Goal: Contribute content: Contribute content

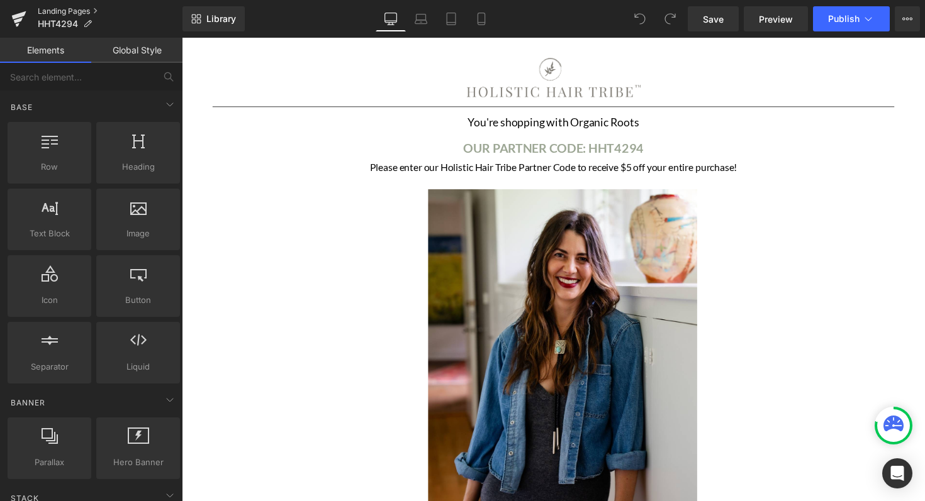
click at [75, 9] on link "Landing Pages" at bounding box center [110, 11] width 145 height 10
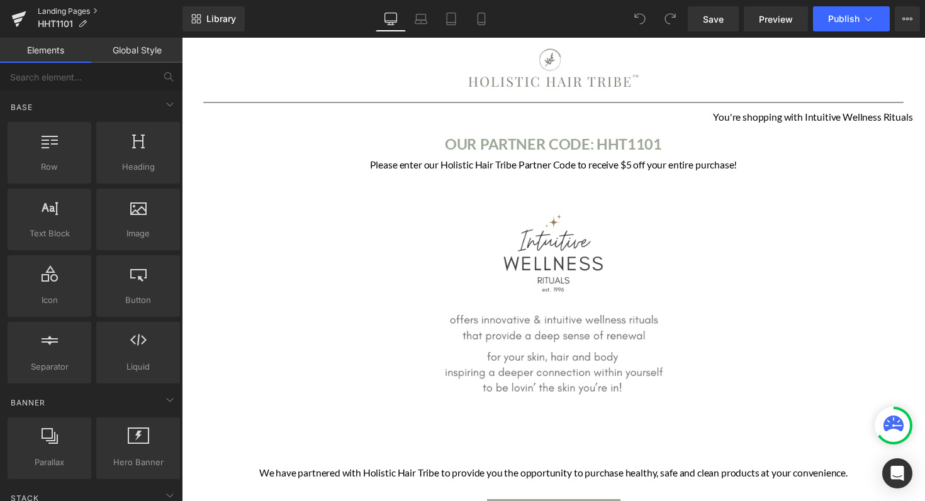
click at [91, 14] on link "Landing Pages" at bounding box center [110, 11] width 145 height 10
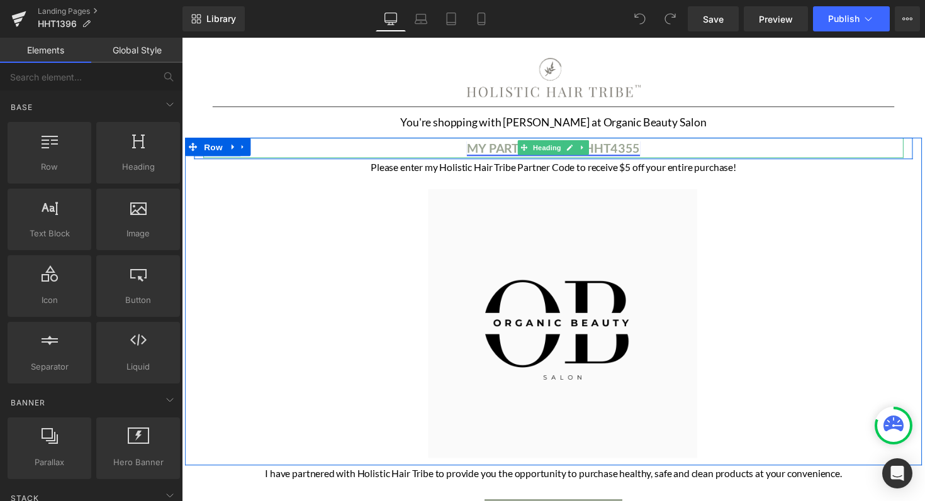
click at [649, 154] on link "MY PARTNER CODE: HHT4355" at bounding box center [562, 150] width 177 height 15
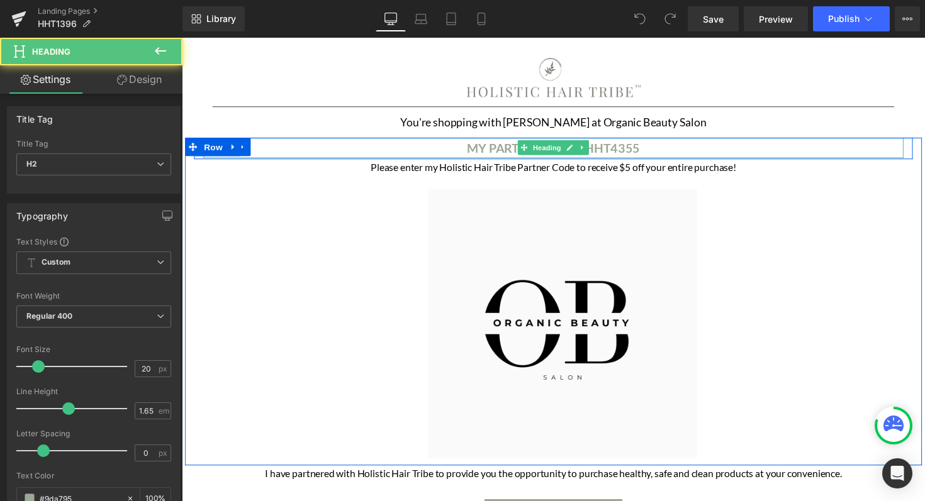
click at [662, 152] on h2 "MY PARTNER CODE: HHT4355" at bounding box center [562, 150] width 717 height 21
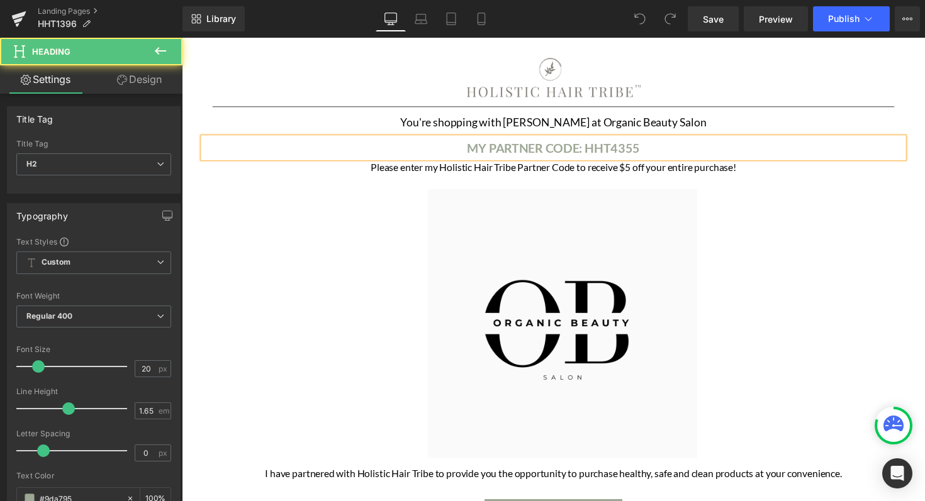
click at [662, 152] on h2 "MY PARTNER CODE: HHT4355" at bounding box center [562, 150] width 717 height 21
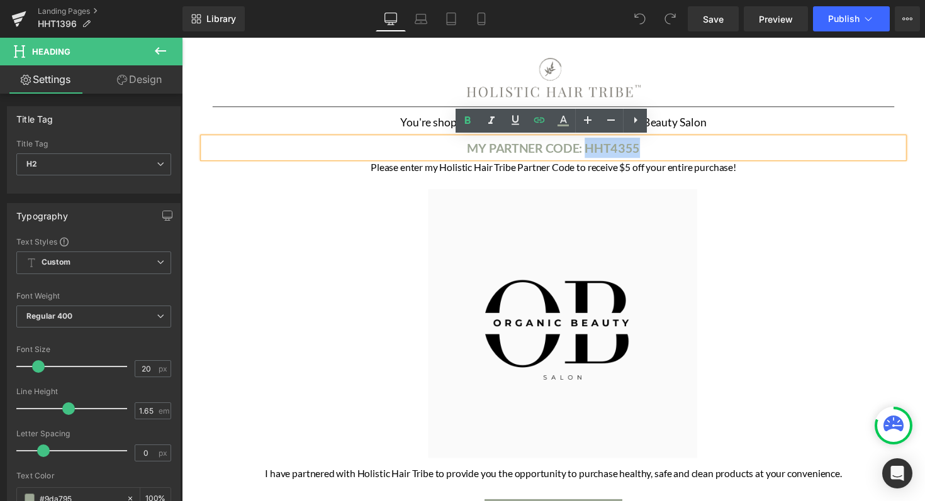
drag, startPoint x: 597, startPoint y: 151, endPoint x: 659, endPoint y: 152, distance: 61.7
click at [659, 152] on h2 "MY PARTNER CODE: HHT4355" at bounding box center [562, 150] width 717 height 21
paste div
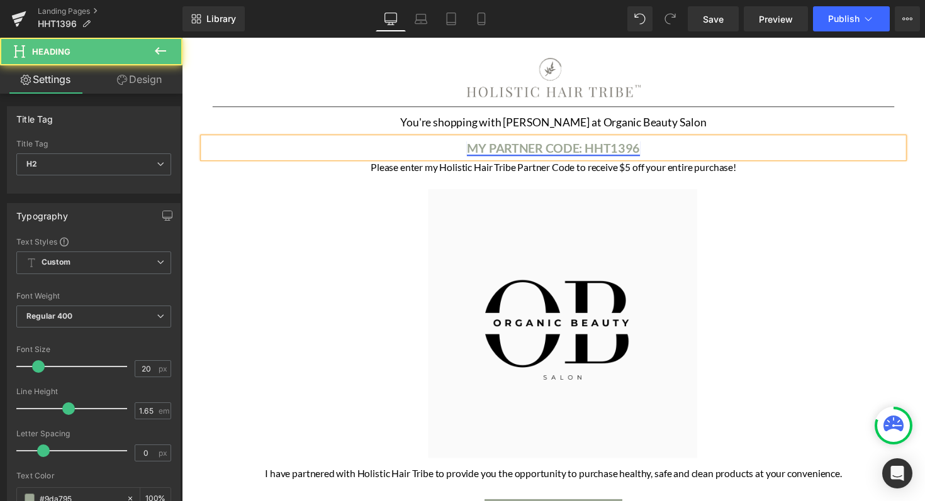
click at [566, 152] on link "MY PARTNER CODE: HHT1396" at bounding box center [562, 150] width 177 height 15
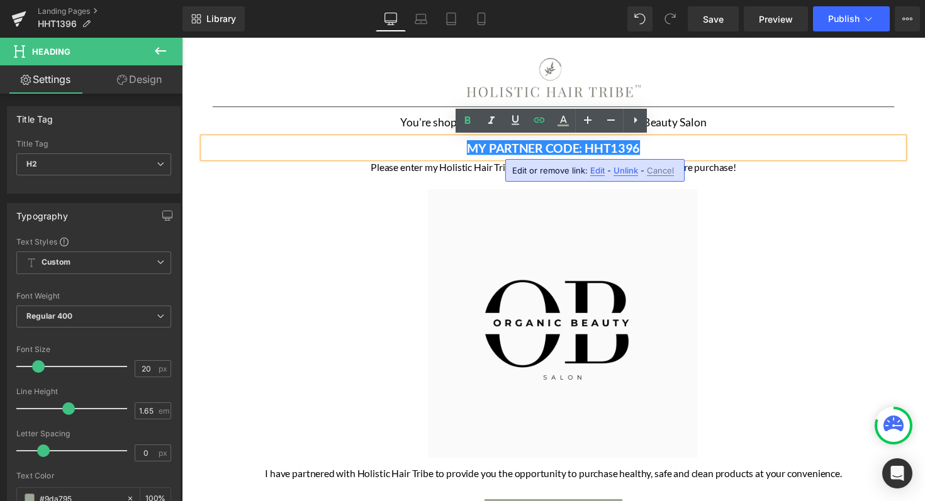
click at [618, 169] on span "Unlink" at bounding box center [625, 170] width 25 height 11
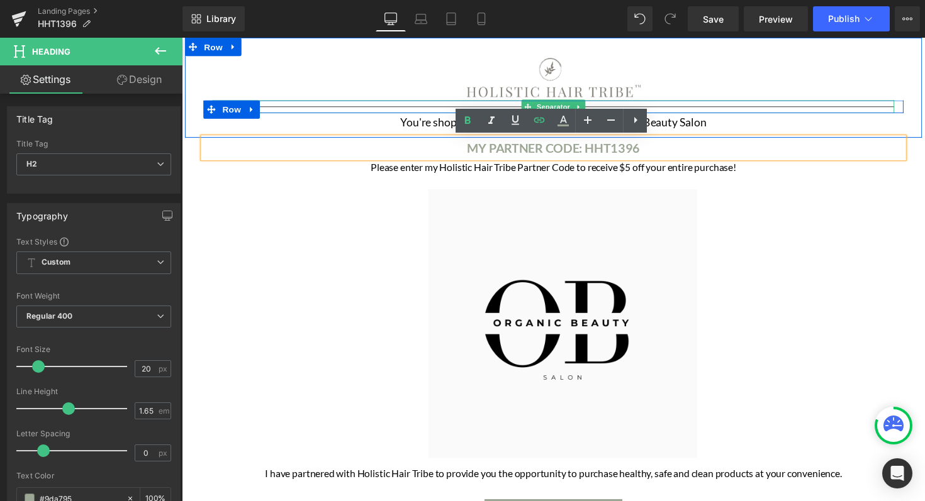
click at [725, 106] on div at bounding box center [562, 108] width 698 height 13
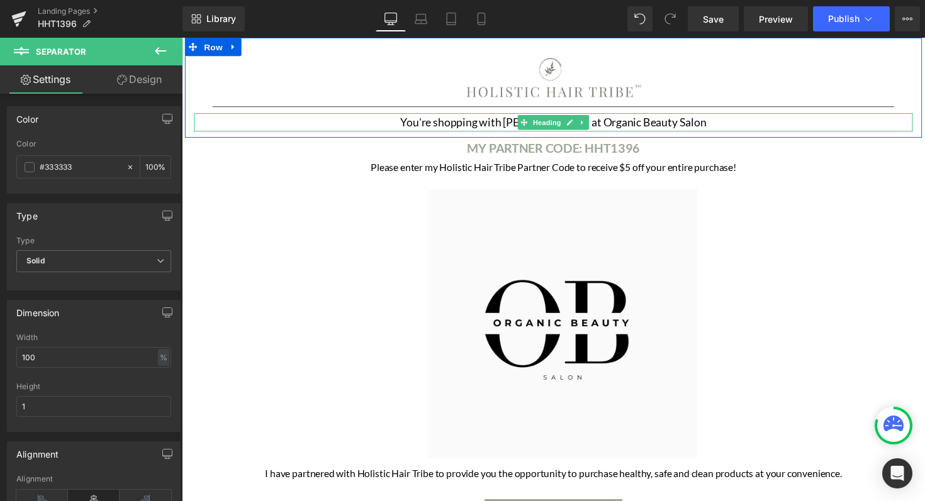
click at [516, 125] on h1 "You're shopping with [PERSON_NAME] at Organic Beauty Salon" at bounding box center [562, 124] width 736 height 19
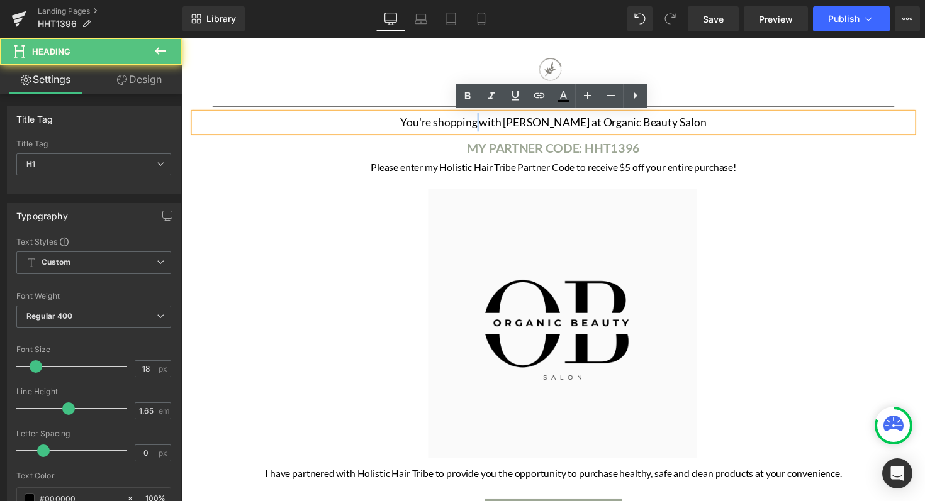
click at [516, 125] on h1 "You're shopping with [PERSON_NAME] at Organic Beauty Salon" at bounding box center [562, 124] width 736 height 19
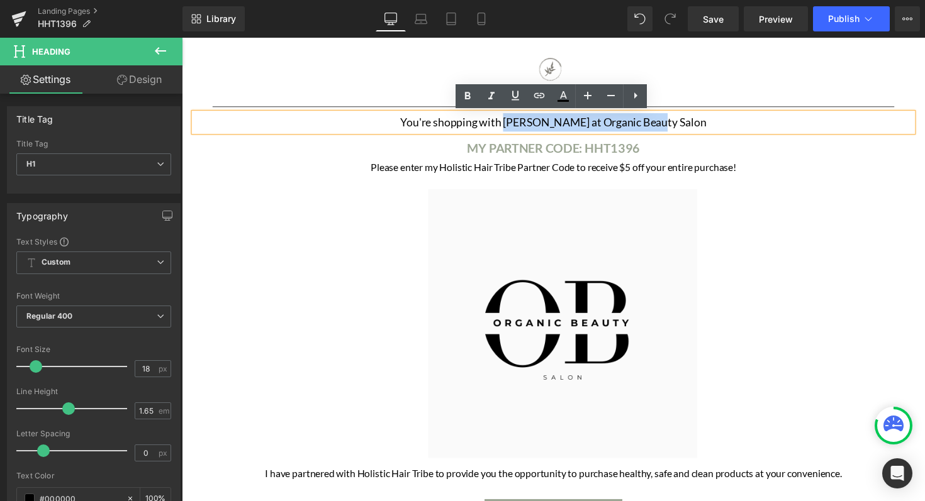
drag, startPoint x: 544, startPoint y: 125, endPoint x: 761, endPoint y: 125, distance: 217.7
click at [761, 125] on h1 "You're shopping with [PERSON_NAME] at Organic Beauty Salon" at bounding box center [562, 124] width 736 height 19
paste div
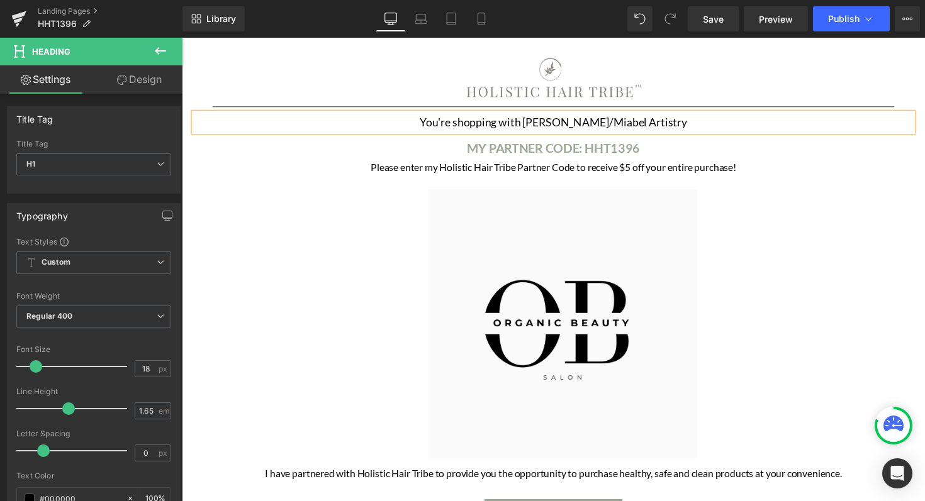
click at [598, 125] on h1 "You're shopping with [PERSON_NAME]/Miabel Artistry" at bounding box center [562, 124] width 736 height 19
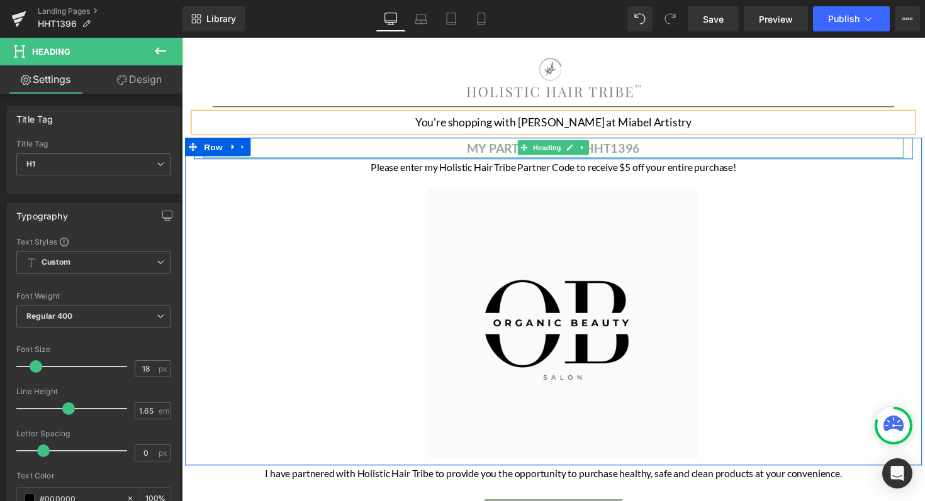
click at [701, 148] on h2 "MY PARTNER CODE: HHT1396" at bounding box center [562, 150] width 717 height 21
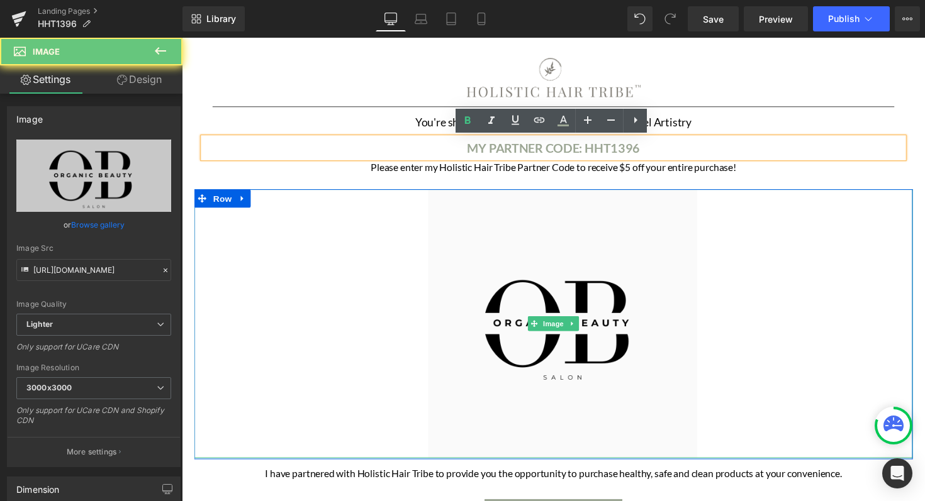
click at [713, 226] on div at bounding box center [562, 331] width 736 height 276
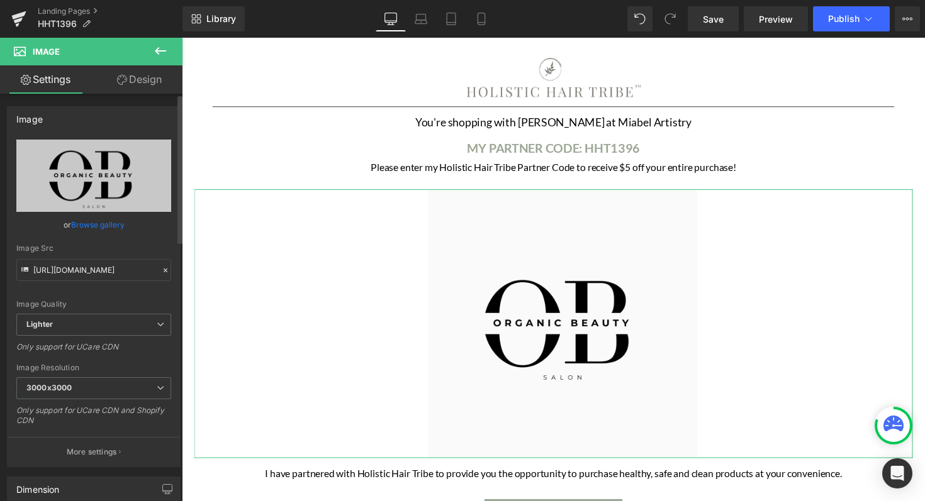
click at [98, 225] on link "Browse gallery" at bounding box center [97, 225] width 53 height 22
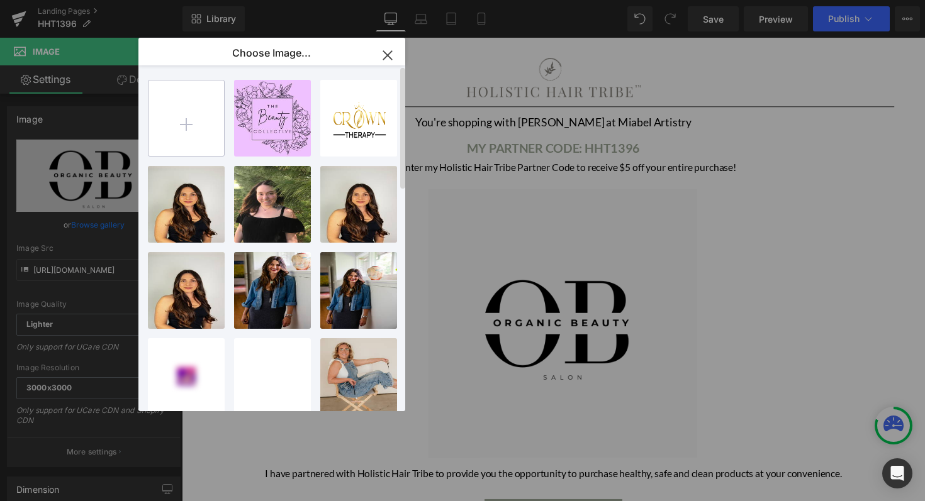
click at [182, 127] on input "file" at bounding box center [186, 119] width 76 height 76
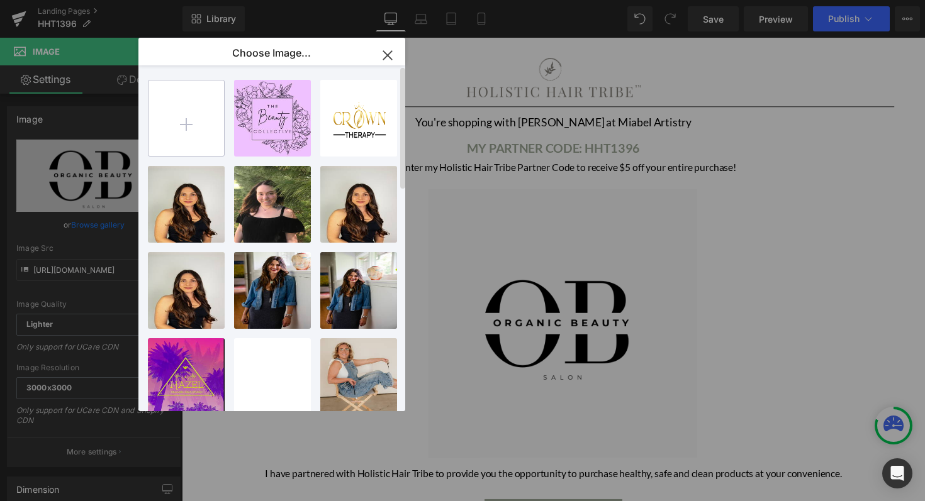
type input "C:\fakepath\image0 (11).jpeg"
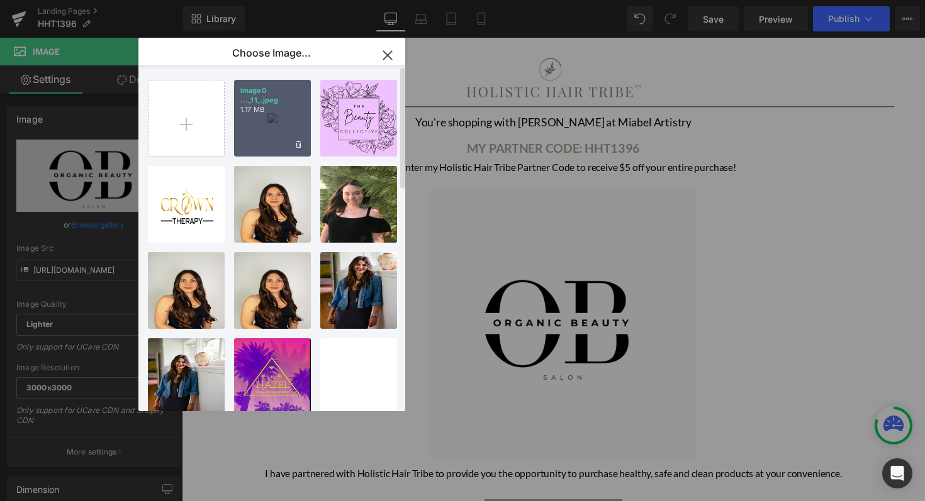
click at [280, 132] on div "image0 ..._11_.jpeg 1.17 MB" at bounding box center [272, 118] width 77 height 77
type input "[URL][DOMAIN_NAME]"
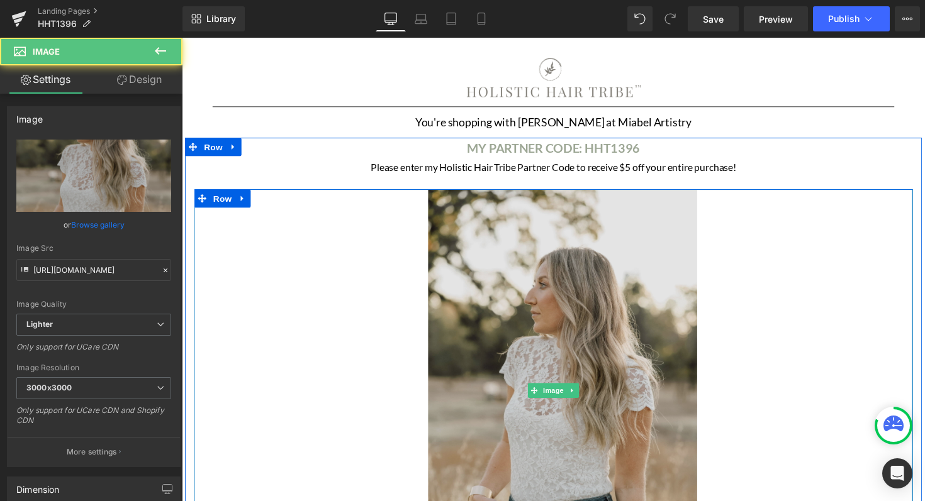
click at [496, 237] on img at bounding box center [562, 399] width 294 height 413
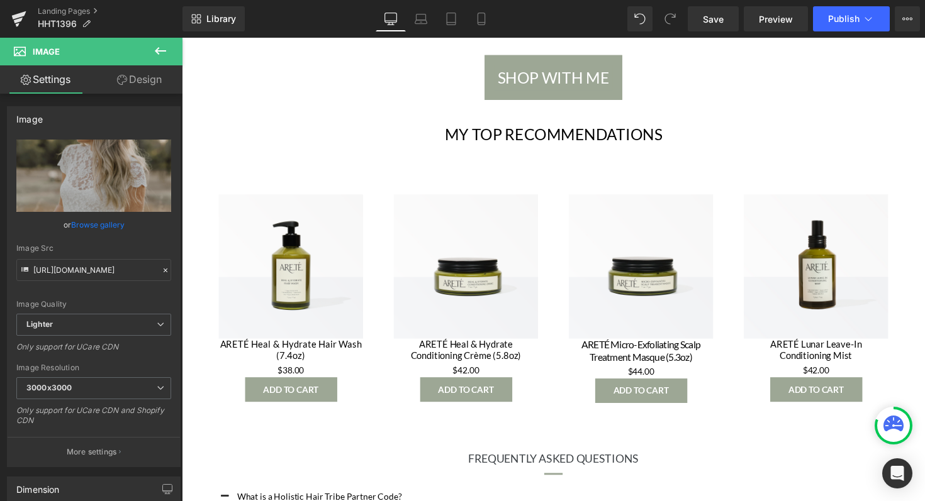
scroll to position [615, 0]
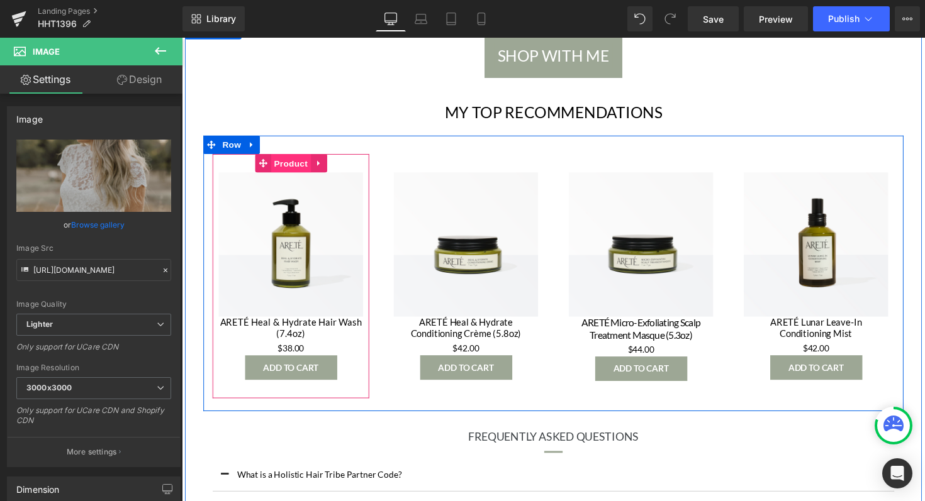
click at [301, 171] on span "Product" at bounding box center [293, 166] width 41 height 19
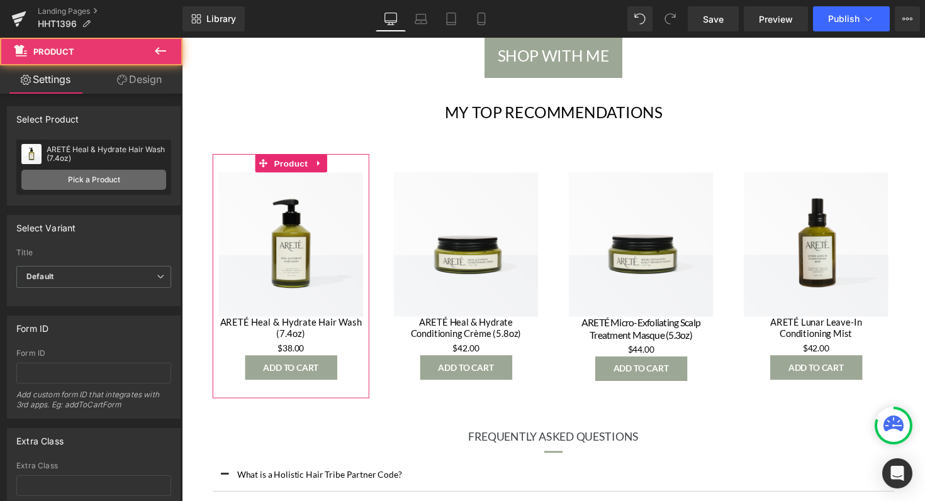
click at [97, 178] on link "Pick a Product" at bounding box center [93, 180] width 145 height 20
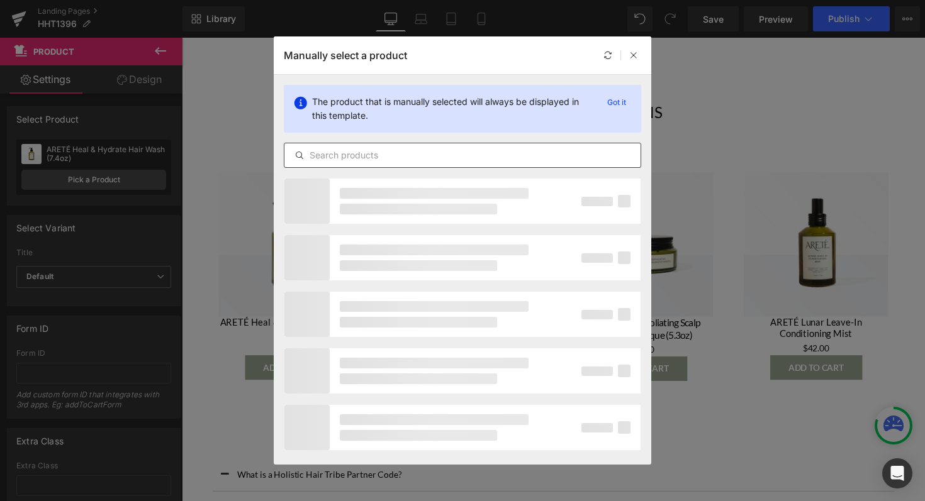
click at [406, 157] on input "text" at bounding box center [462, 155] width 356 height 15
paste input "Glossy Nectar"
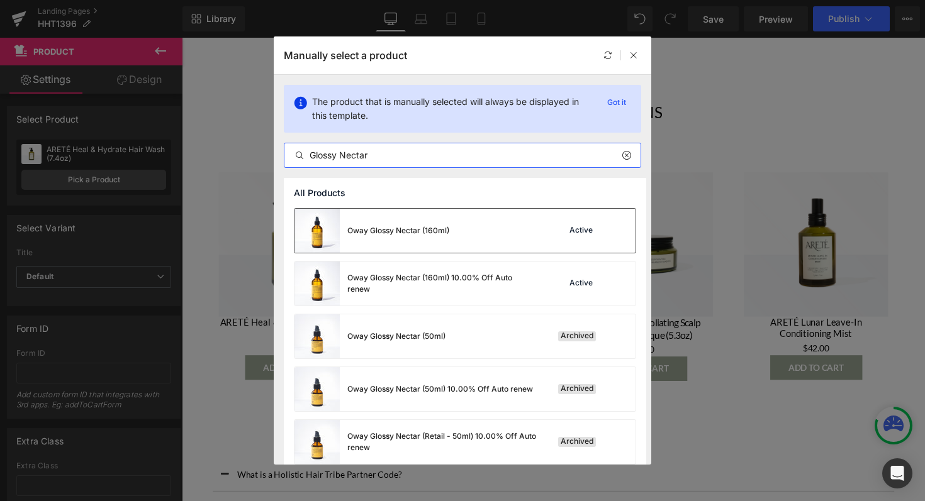
type input "Glossy Nectar"
click at [426, 221] on div "Oway Glossy Nectar (160ml)" at bounding box center [371, 231] width 155 height 44
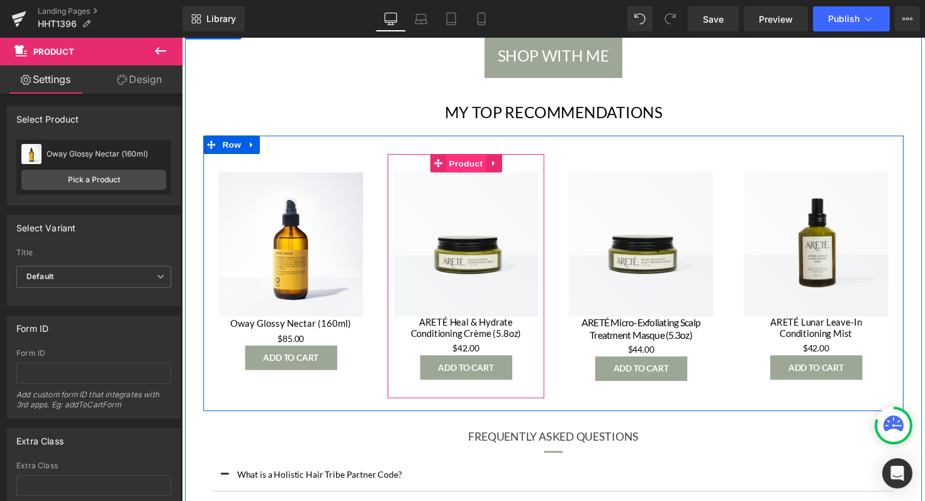
click at [474, 173] on span "Product" at bounding box center [472, 166] width 41 height 19
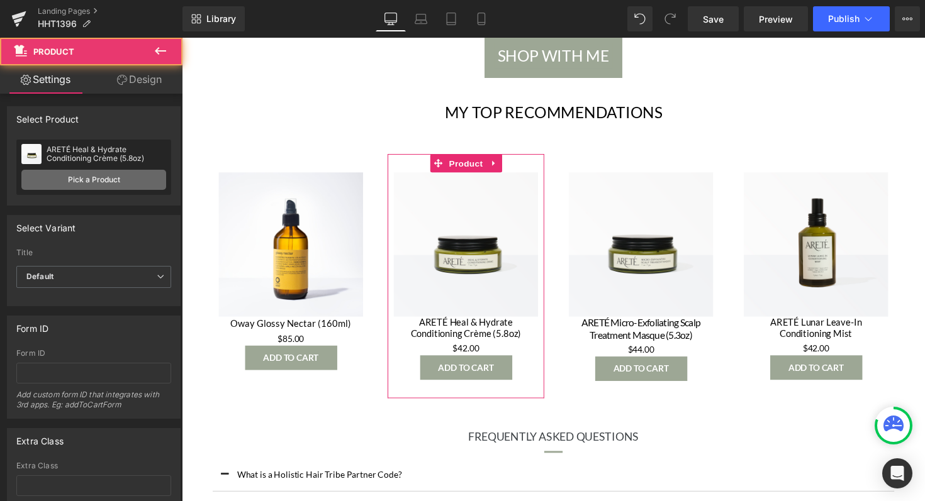
click at [115, 179] on link "Pick a Product" at bounding box center [93, 180] width 145 height 20
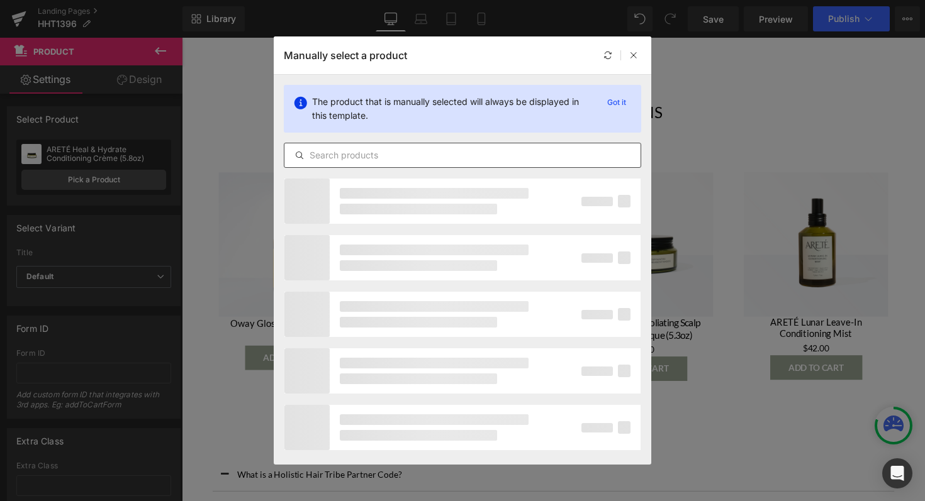
click at [469, 152] on input "text" at bounding box center [462, 155] width 356 height 15
paste input "thermo-detangling cloud"
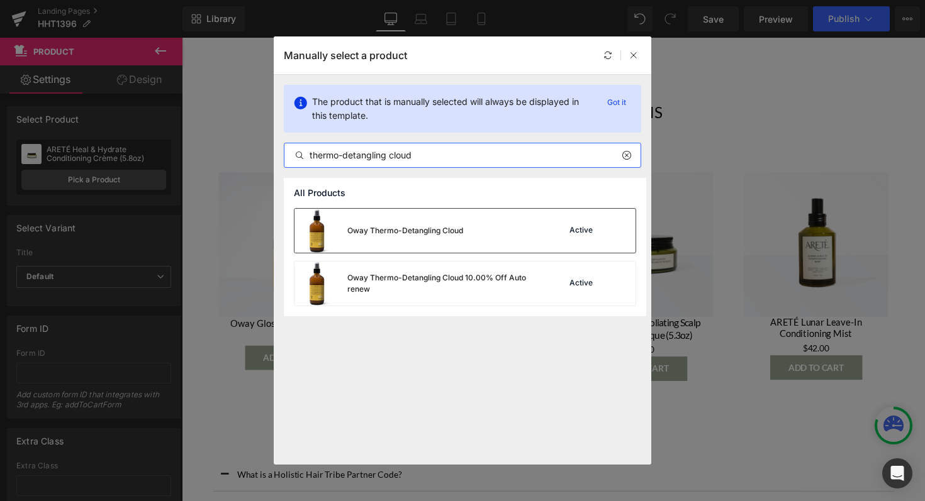
type input "thermo-detangling cloud"
click at [451, 230] on div "Oway Thermo-Detangling Cloud" at bounding box center [405, 230] width 116 height 11
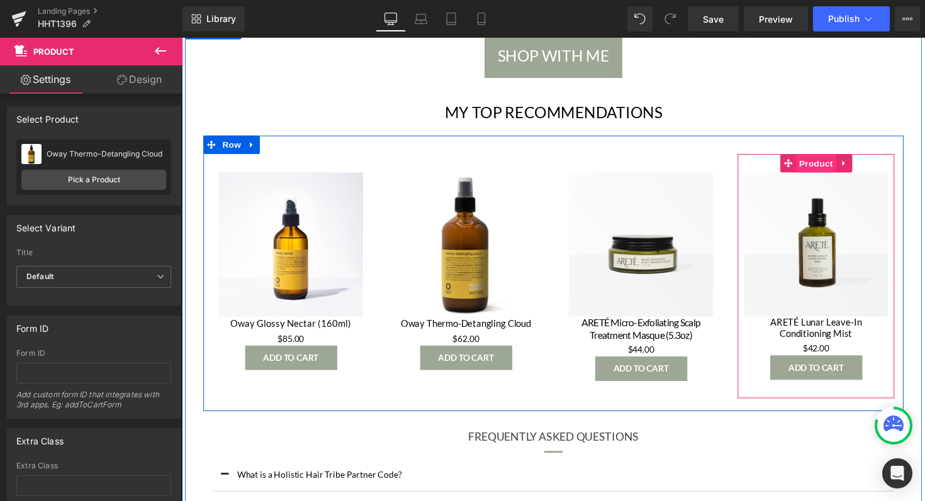
click at [812, 163] on span "Product" at bounding box center [831, 166] width 41 height 19
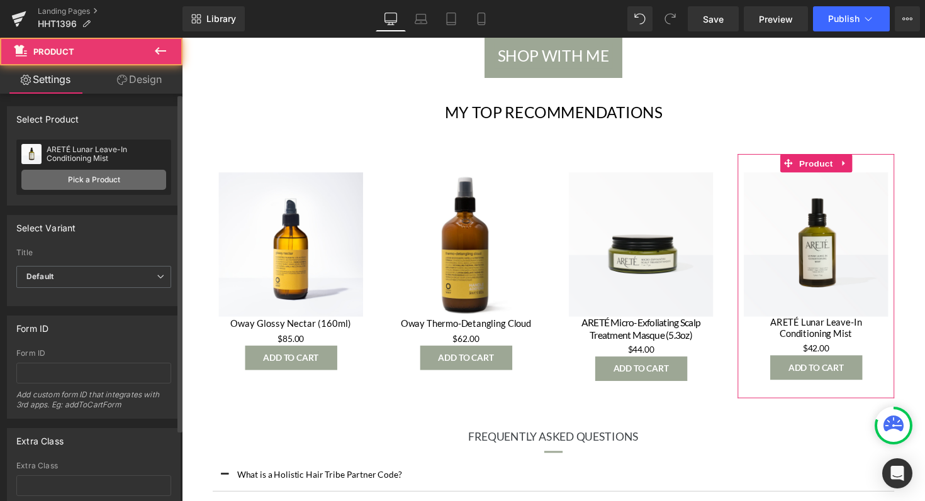
click at [61, 181] on link "Pick a Product" at bounding box center [93, 180] width 145 height 20
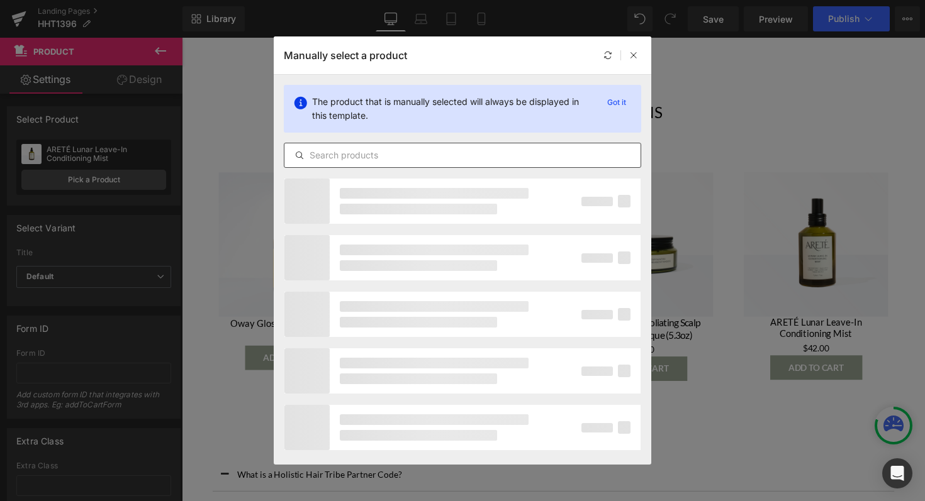
click at [505, 162] on input "text" at bounding box center [462, 155] width 356 height 15
paste input "rebuilding mask"
type input "rebuilding mask"
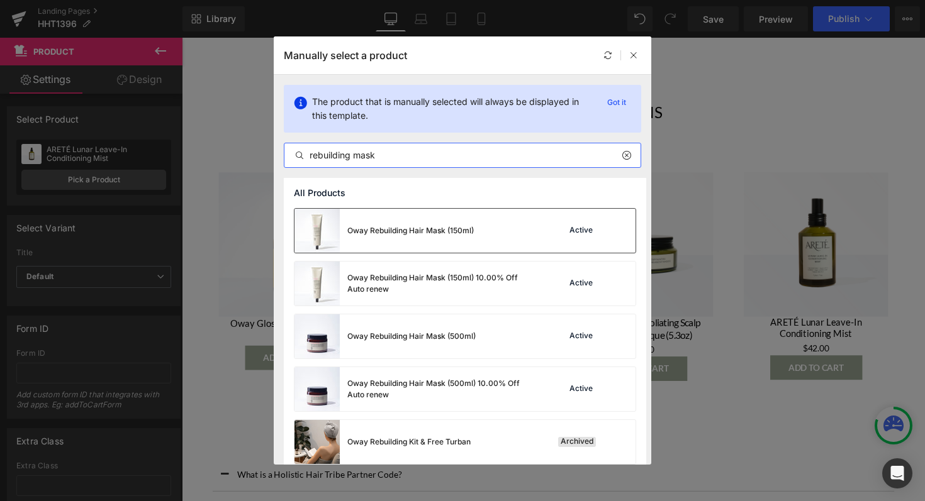
click at [478, 231] on div "Oway Rebuilding Hair Mask (150ml) Active" at bounding box center [464, 231] width 341 height 44
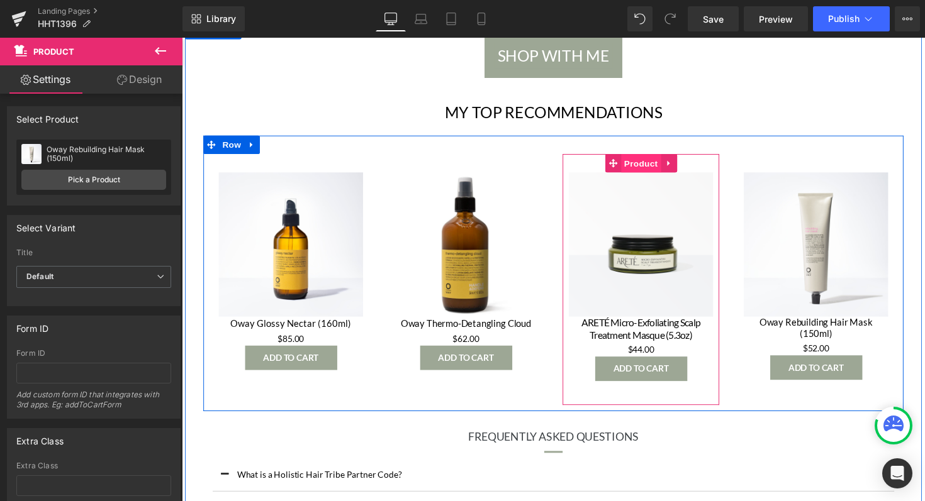
click at [655, 168] on span "Product" at bounding box center [652, 166] width 41 height 19
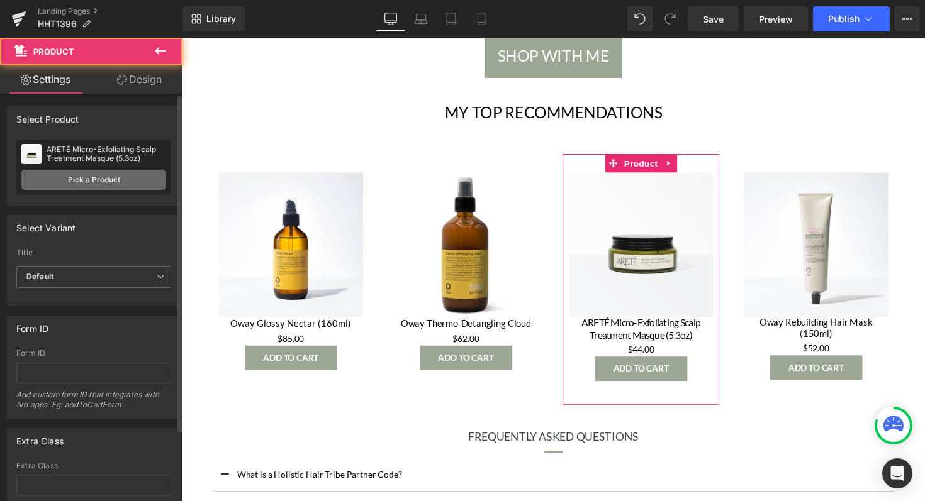
click at [130, 181] on link "Pick a Product" at bounding box center [93, 180] width 145 height 20
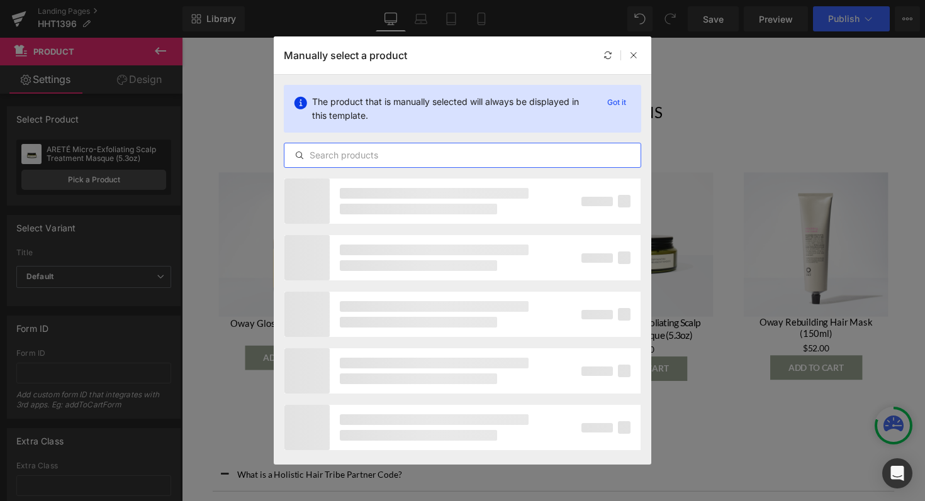
click at [427, 153] on input "text" at bounding box center [462, 155] width 356 height 15
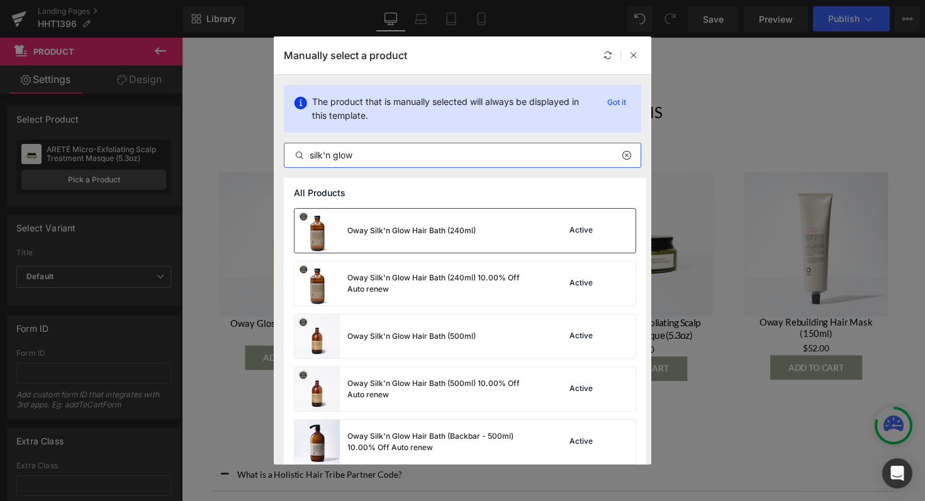
type input "silk'n glow"
click at [398, 231] on div "Oway Silk'n Glow Hair Bath (240ml)" at bounding box center [411, 230] width 128 height 11
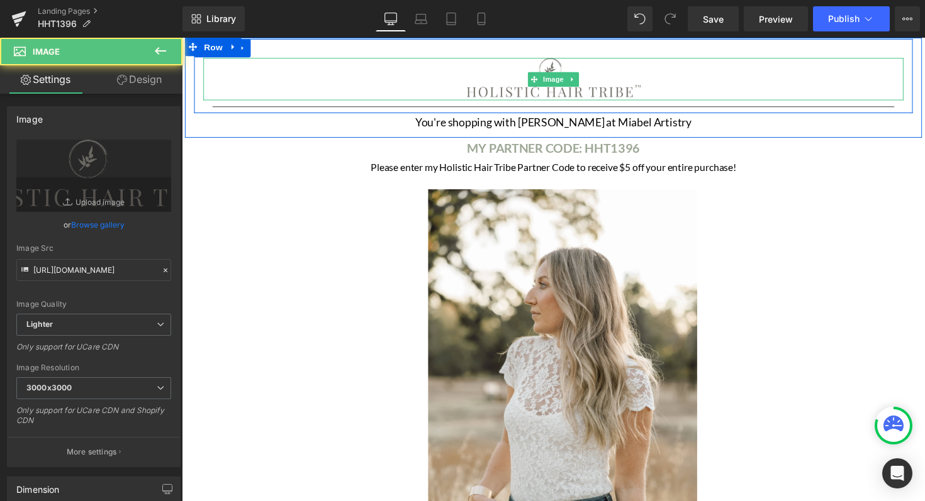
click at [593, 87] on img at bounding box center [562, 80] width 179 height 43
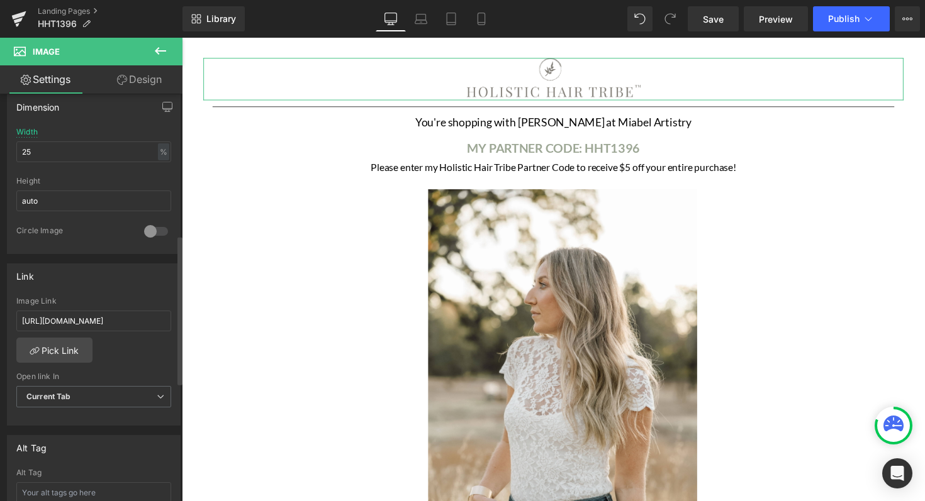
scroll to position [407, 0]
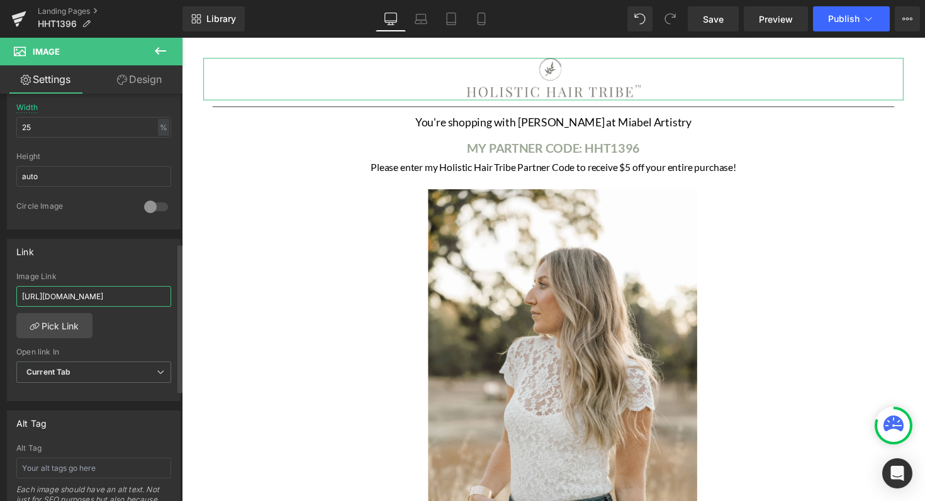
click at [118, 301] on input "[URL][DOMAIN_NAME]" at bounding box center [93, 296] width 155 height 21
type input "[URL][DOMAIN_NAME]"
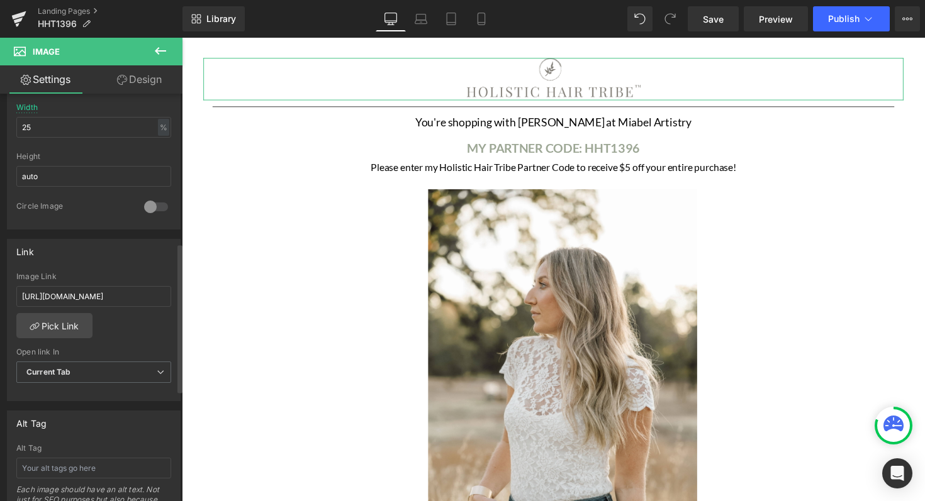
scroll to position [0, 0]
click at [137, 275] on div "Image Link" at bounding box center [93, 276] width 155 height 9
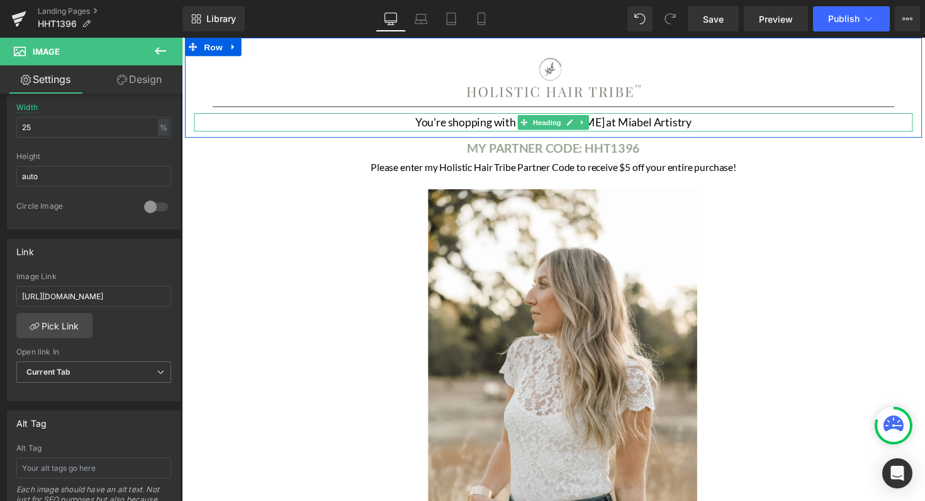
click at [503, 123] on h1 "You're shopping with [PERSON_NAME] at Miabel Artistry" at bounding box center [562, 124] width 736 height 19
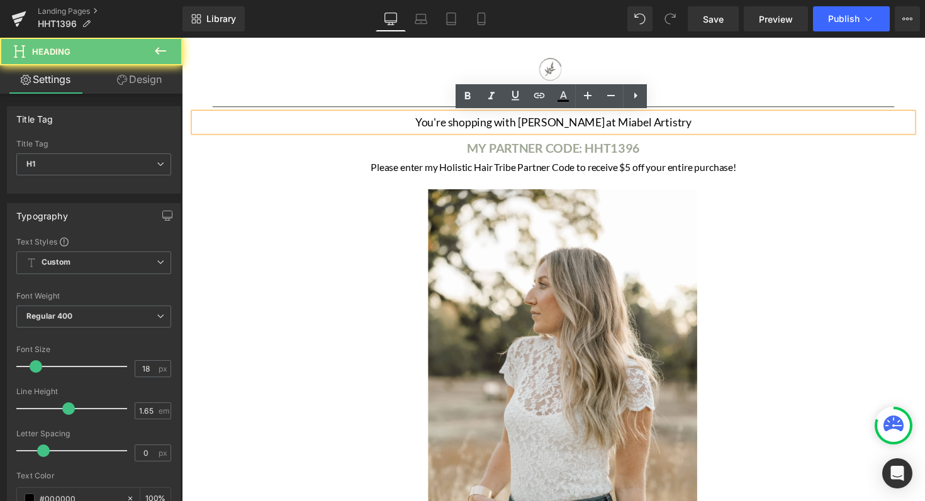
click at [618, 123] on h1 "You're shopping with [PERSON_NAME] at Miabel Artistry" at bounding box center [562, 124] width 736 height 19
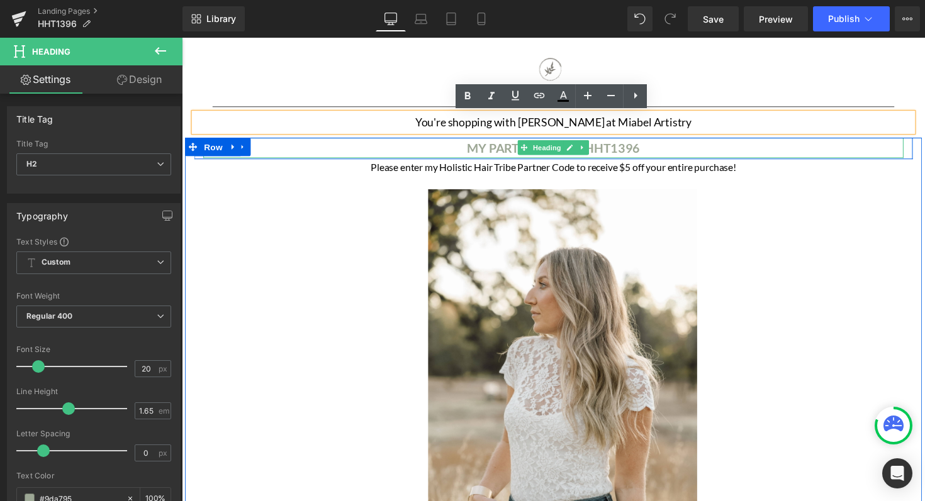
click at [625, 147] on b "MY PARTNER CODE: HHT1396" at bounding box center [562, 150] width 177 height 15
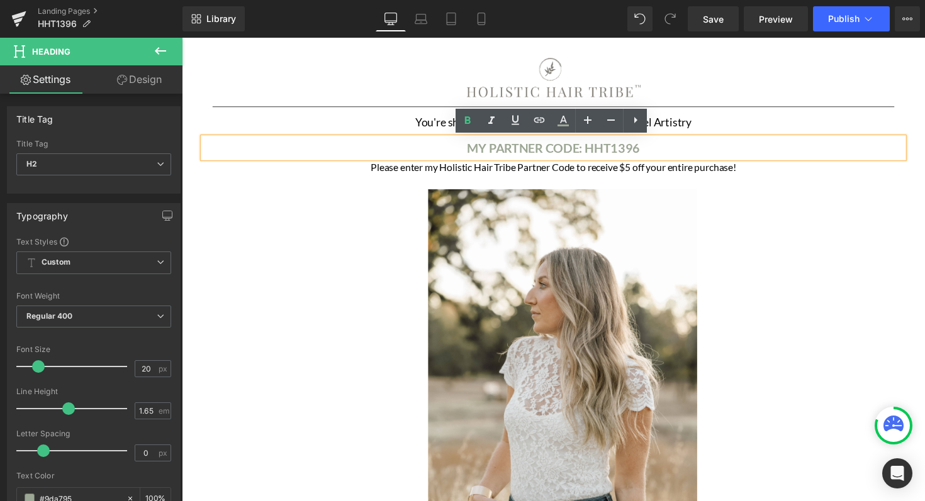
click at [545, 154] on b "MY PARTNER CODE: HHT1396" at bounding box center [562, 150] width 177 height 15
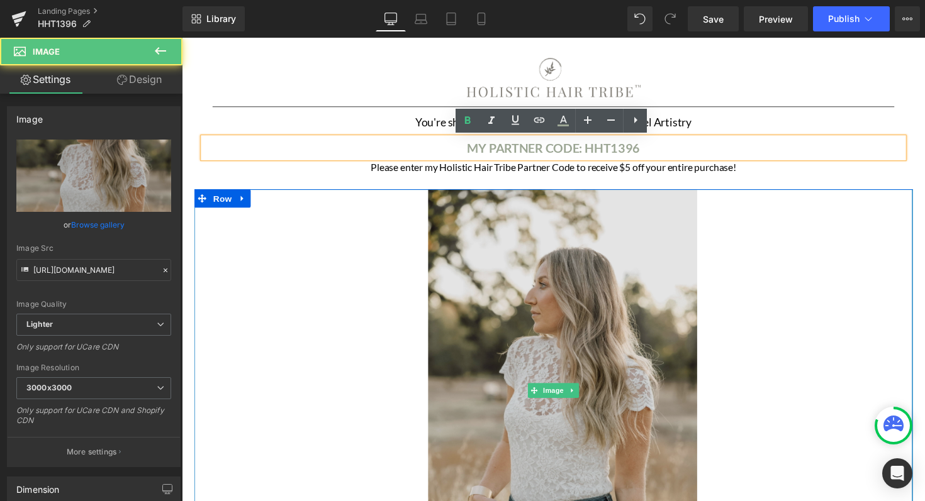
click at [554, 248] on img at bounding box center [562, 399] width 294 height 413
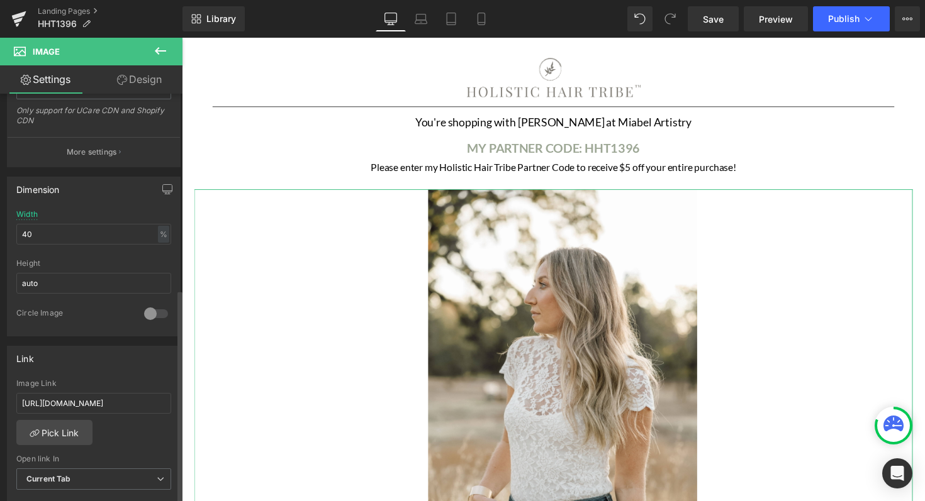
scroll to position [548, 0]
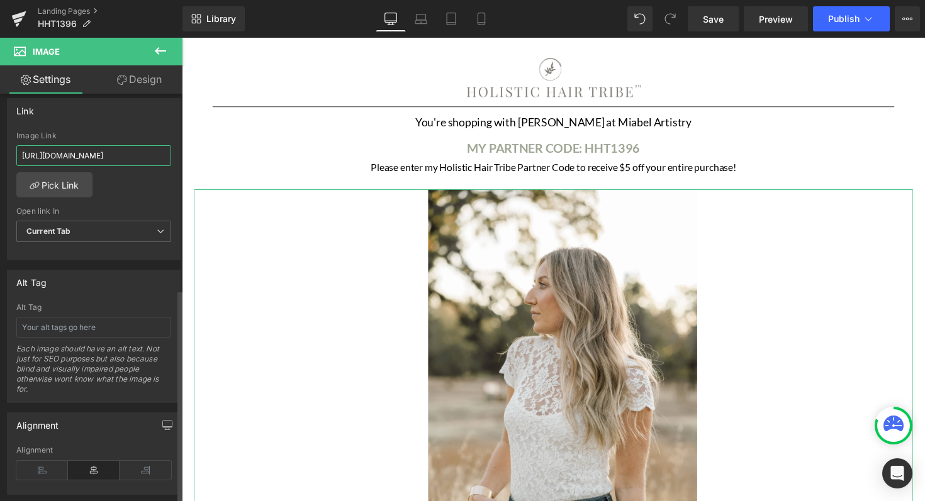
click at [113, 155] on input "[URL][DOMAIN_NAME]" at bounding box center [93, 155] width 155 height 21
paste input "[URL][DOMAIN_NAME]"
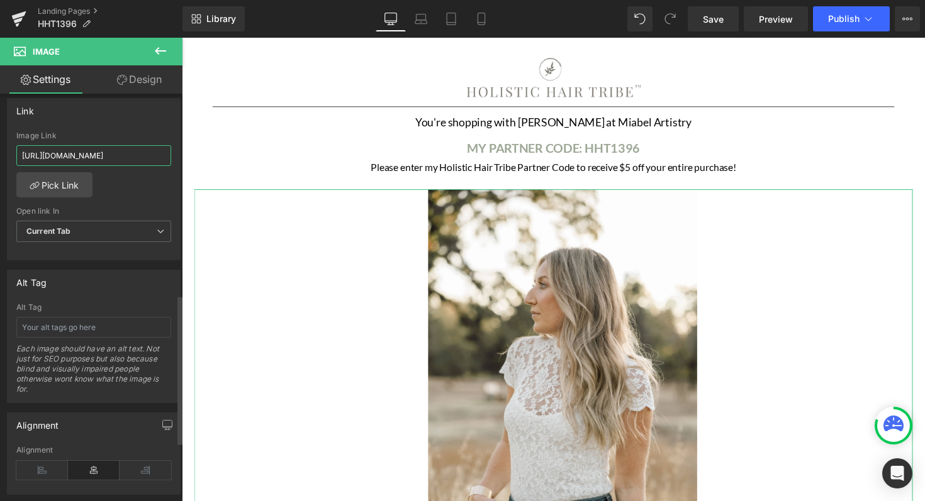
type input "[URL][DOMAIN_NAME]"
click at [110, 121] on div "Link" at bounding box center [94, 111] width 172 height 24
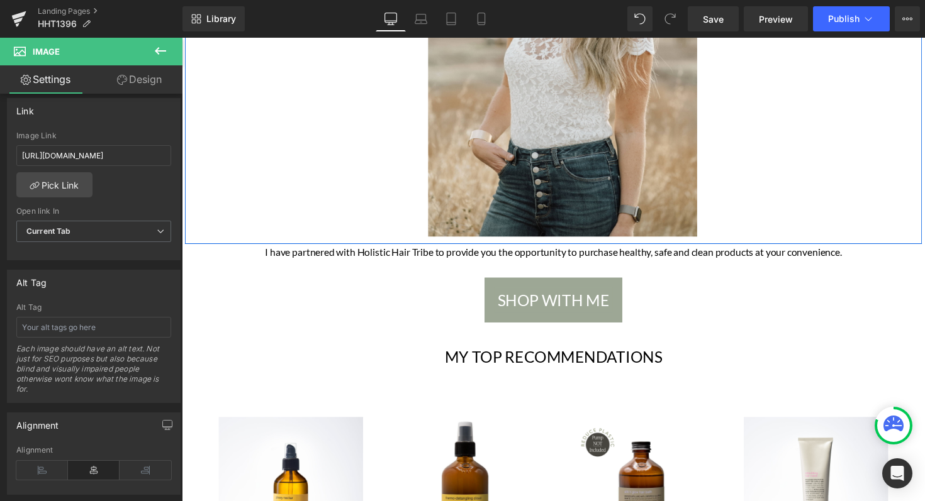
scroll to position [389, 0]
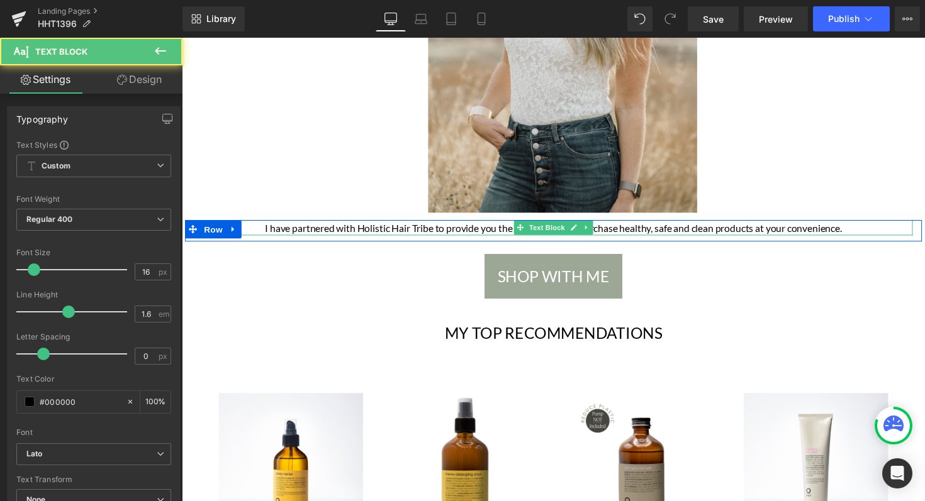
click at [445, 236] on p "I have partnered with Holistic Hair Tribe to provide you the opportunity to pur…" at bounding box center [562, 233] width 736 height 16
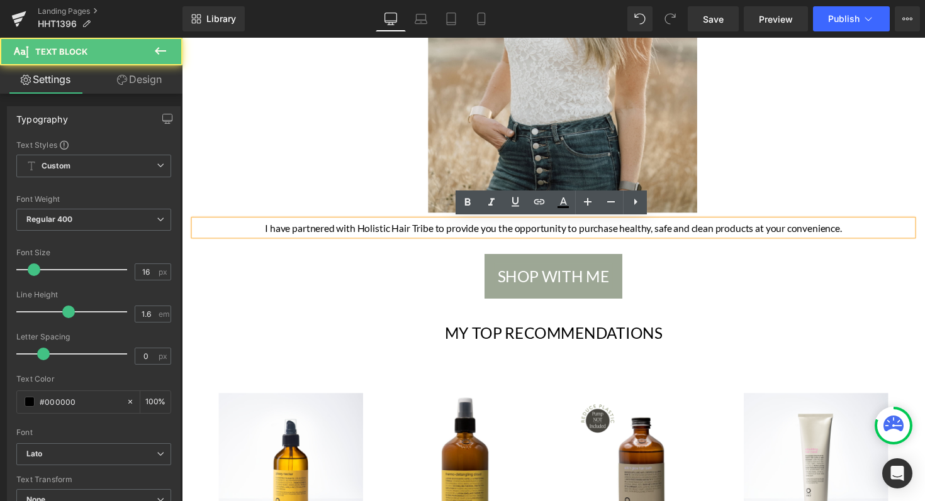
click at [453, 278] on div "SHOP WITH ME" at bounding box center [562, 282] width 717 height 46
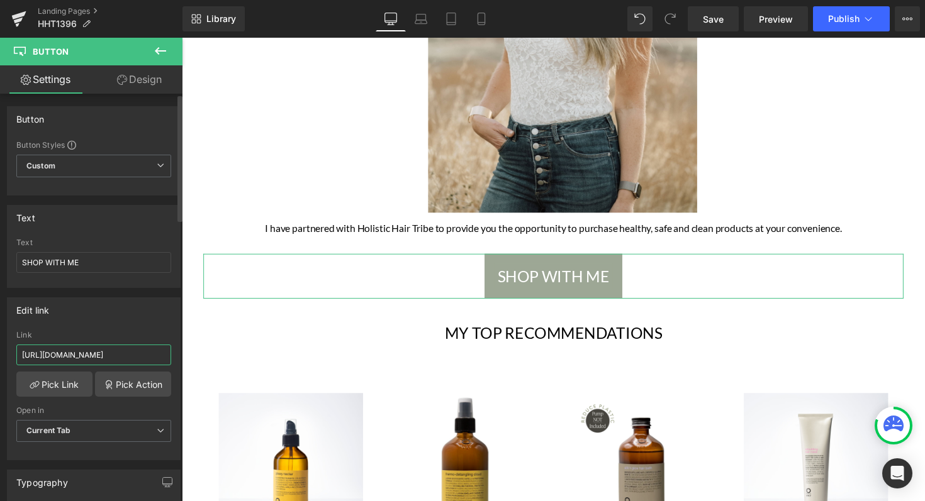
click at [125, 356] on input "[URL][DOMAIN_NAME]" at bounding box center [93, 355] width 155 height 21
paste input "[URL][DOMAIN_NAME]"
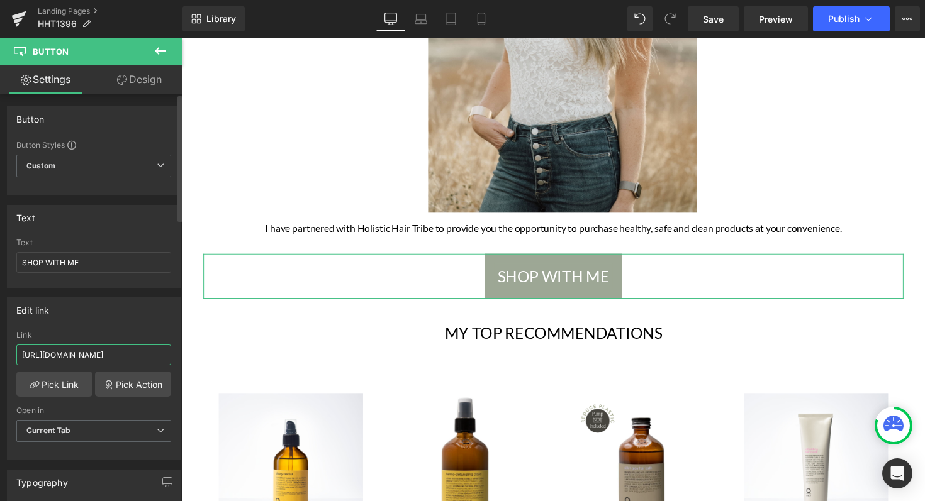
type input "[URL][DOMAIN_NAME]"
click at [118, 331] on div "Link" at bounding box center [93, 335] width 155 height 9
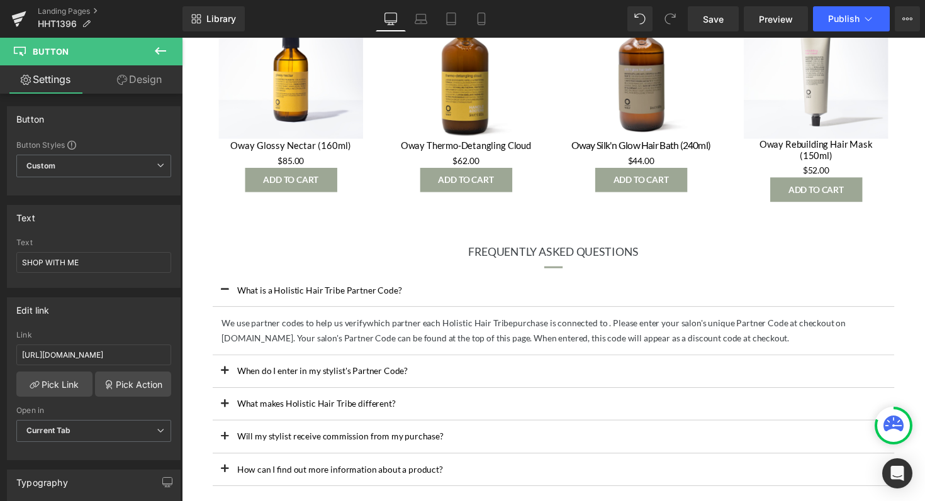
scroll to position [833, 0]
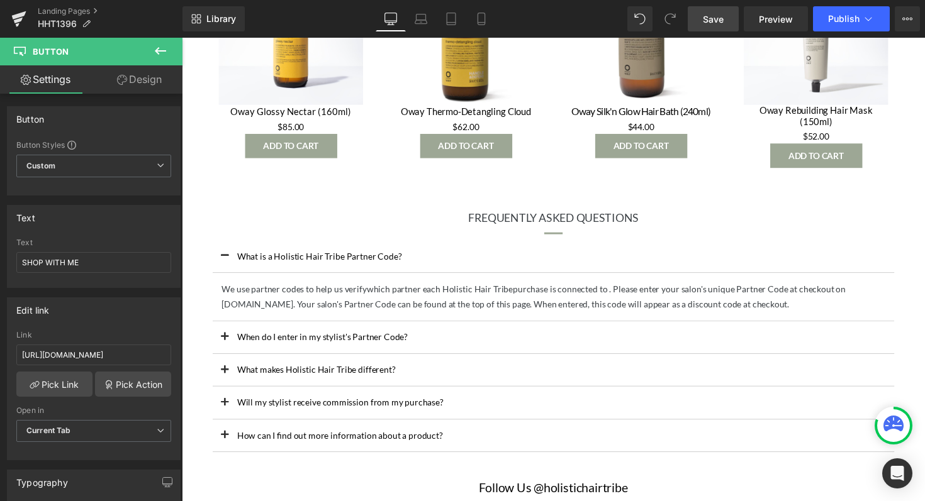
click at [712, 24] on span "Save" at bounding box center [713, 19] width 21 height 13
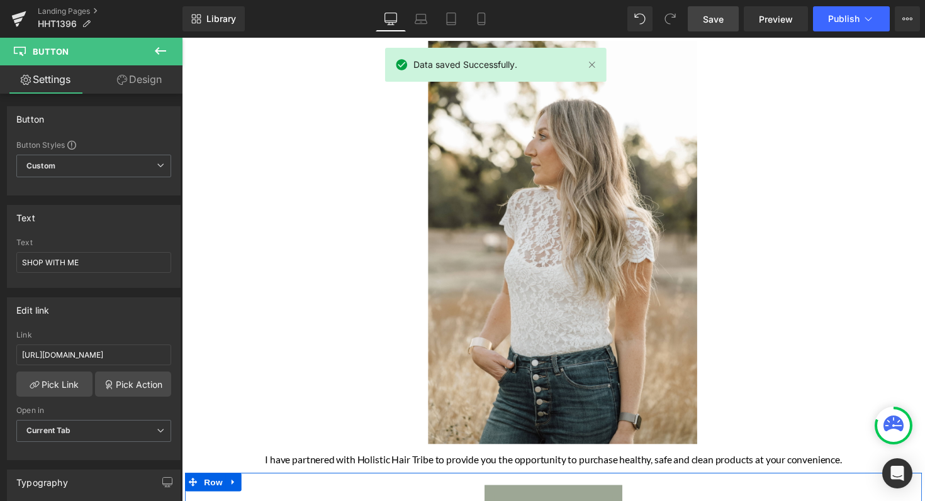
scroll to position [0, 0]
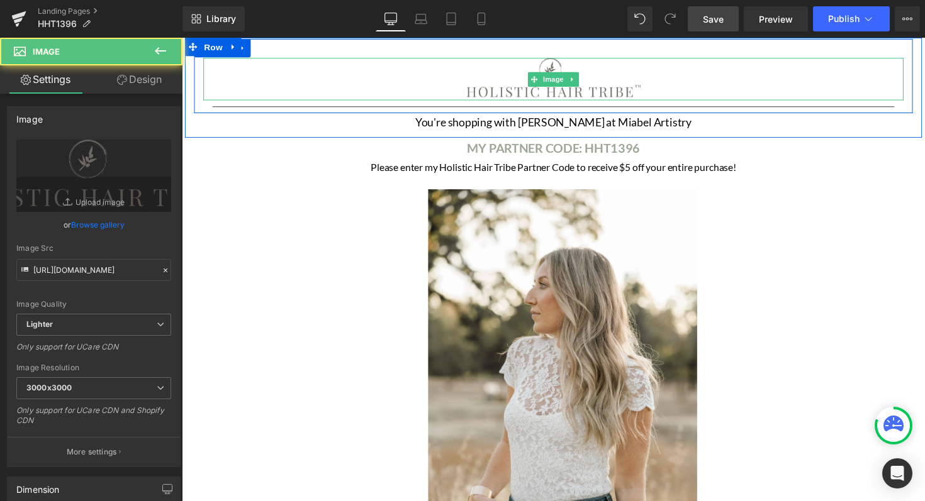
click at [618, 85] on img at bounding box center [562, 80] width 179 height 43
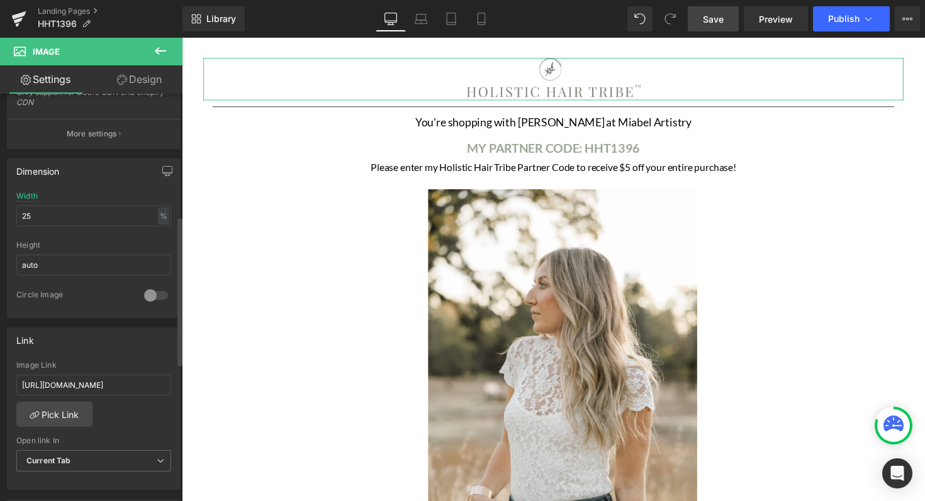
scroll to position [346, 0]
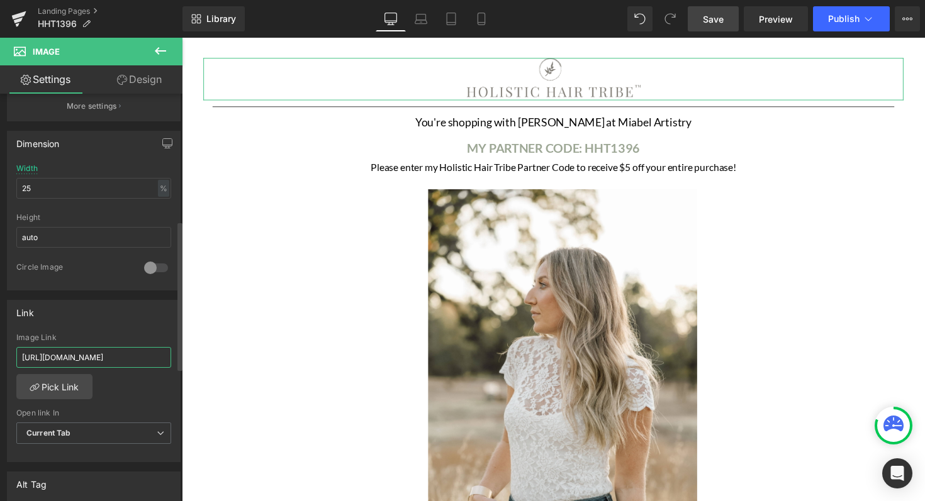
click at [155, 352] on input "[URL][DOMAIN_NAME]" at bounding box center [93, 357] width 155 height 21
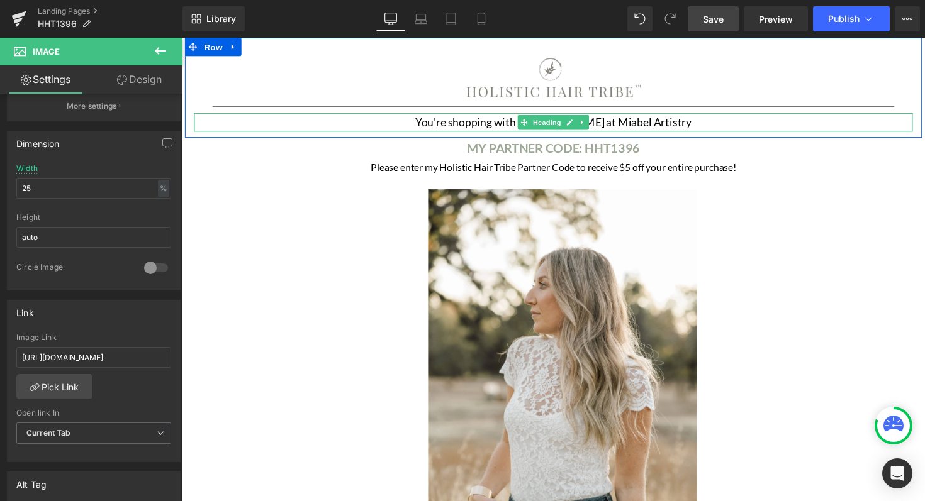
click at [651, 123] on h1 "You're shopping with [PERSON_NAME] at Miabel Artistry" at bounding box center [562, 124] width 736 height 19
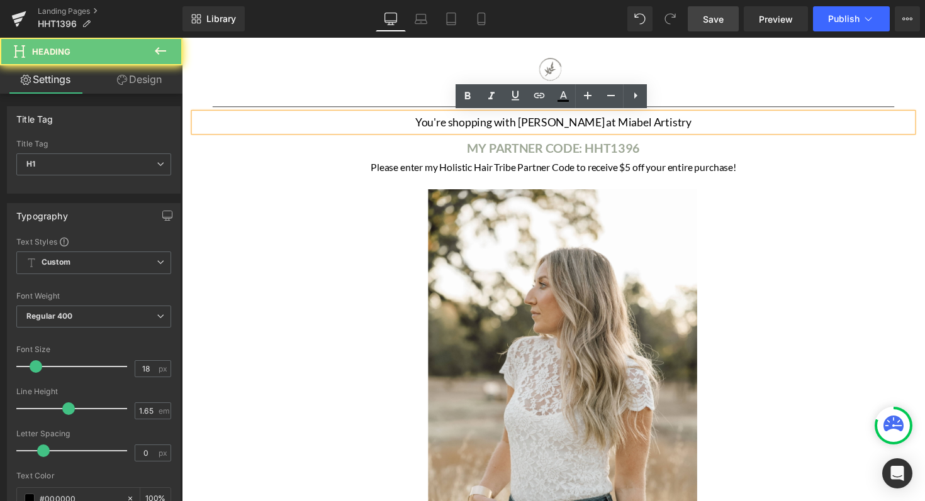
click at [601, 127] on h1 "You're shopping with [PERSON_NAME] at Miabel Artistry" at bounding box center [562, 124] width 736 height 19
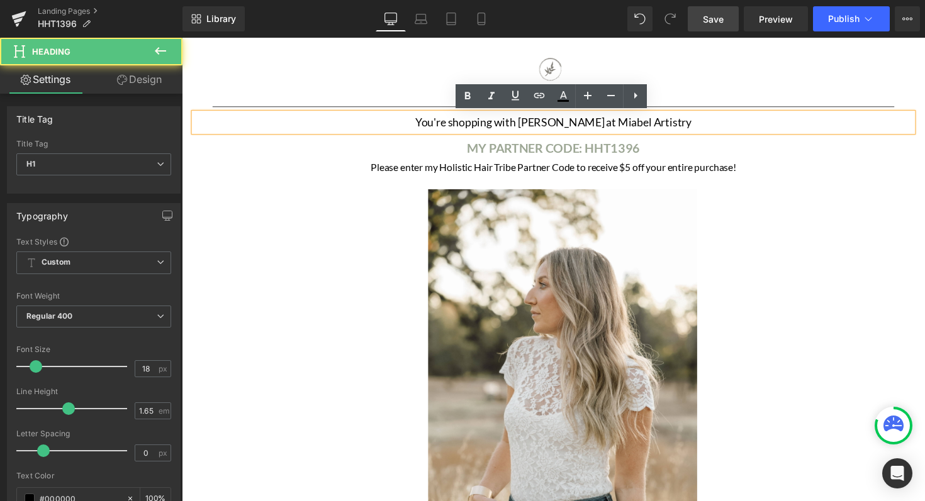
click at [533, 127] on h1 "You're shopping with [PERSON_NAME] at Miabel Artistry" at bounding box center [562, 124] width 736 height 19
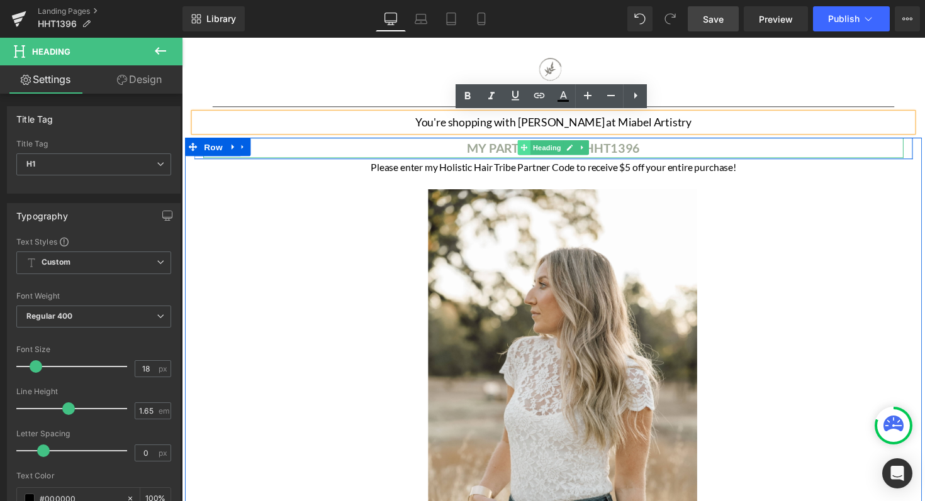
click at [535, 149] on span at bounding box center [532, 150] width 13 height 15
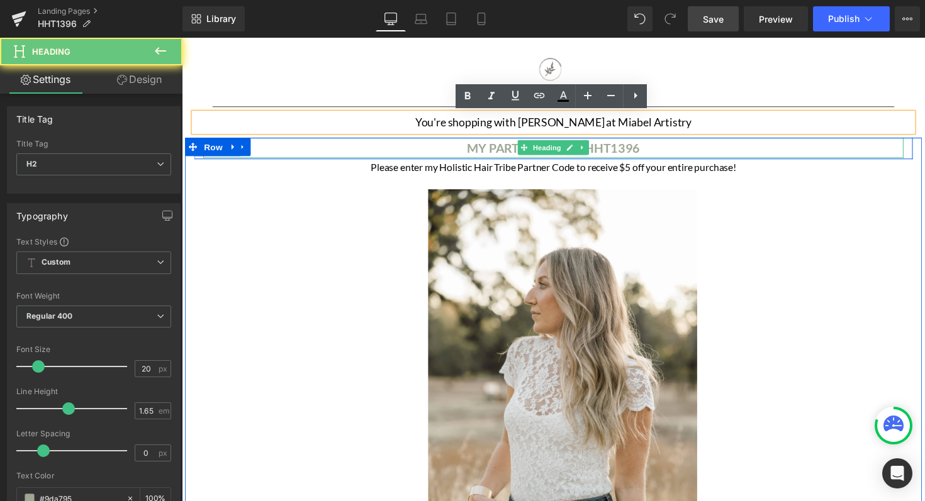
click at [624, 152] on b "MY PARTNER CODE: HHT1396" at bounding box center [562, 150] width 177 height 15
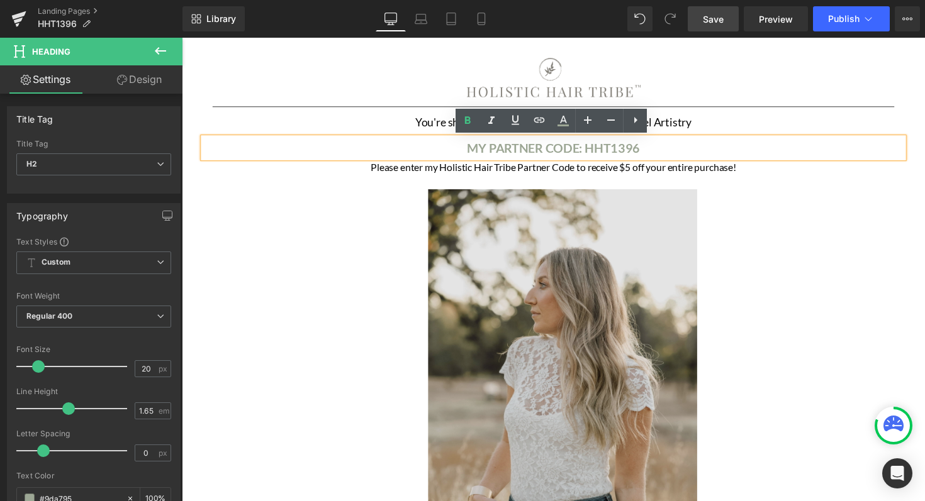
click at [575, 233] on img at bounding box center [562, 399] width 294 height 413
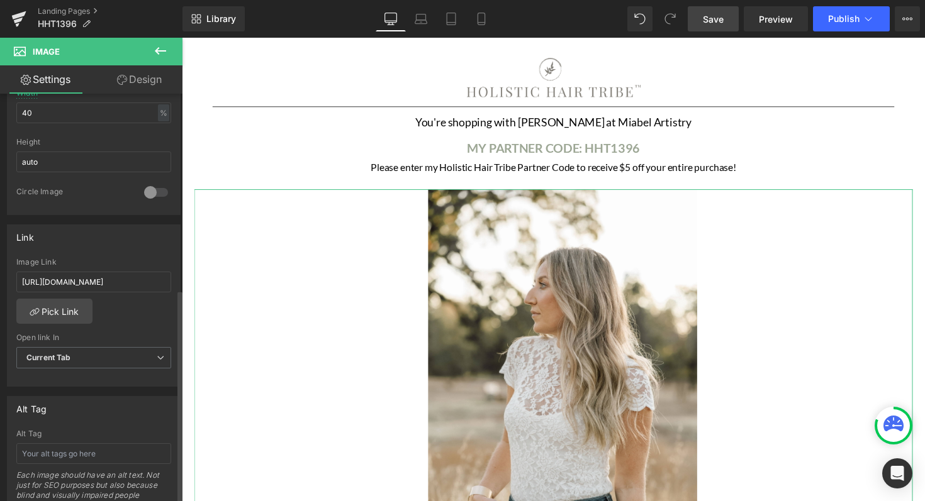
scroll to position [427, 0]
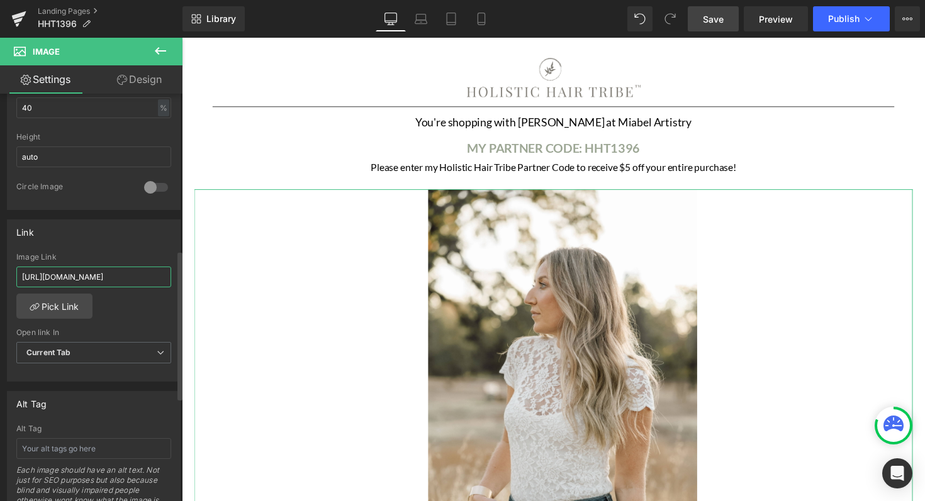
click at [155, 279] on input "[URL][DOMAIN_NAME]" at bounding box center [93, 277] width 155 height 21
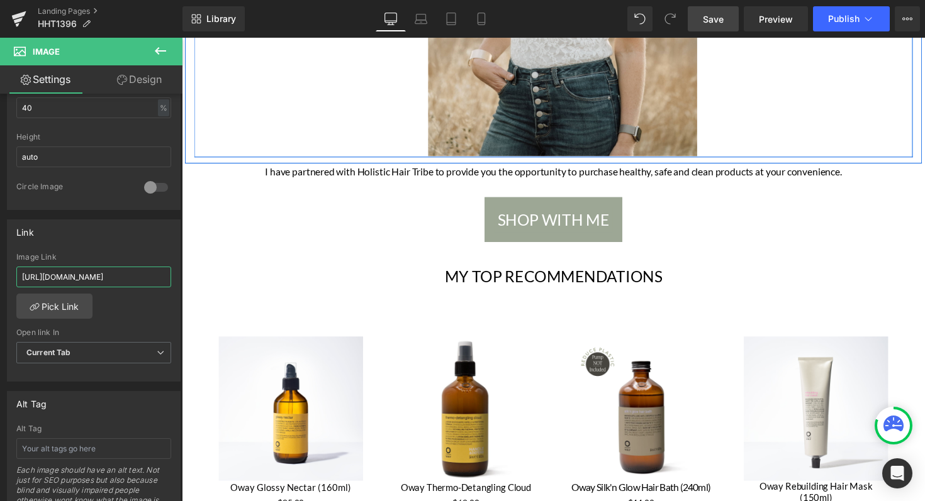
scroll to position [450, 0]
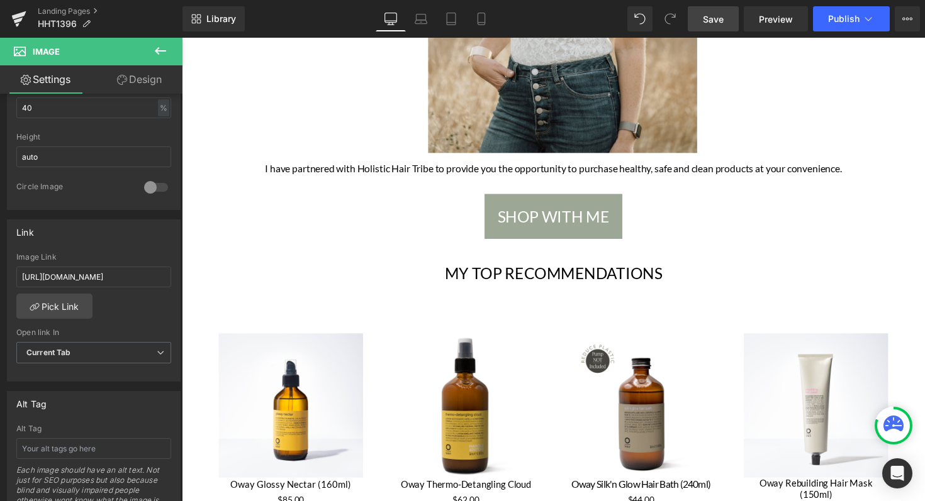
click at [642, 221] on div "SHOP WITH ME" at bounding box center [562, 221] width 717 height 46
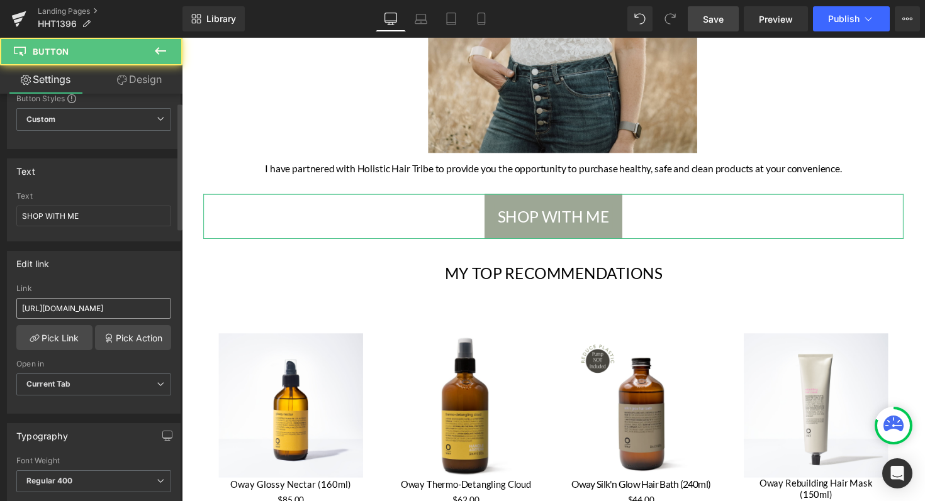
scroll to position [50, 0]
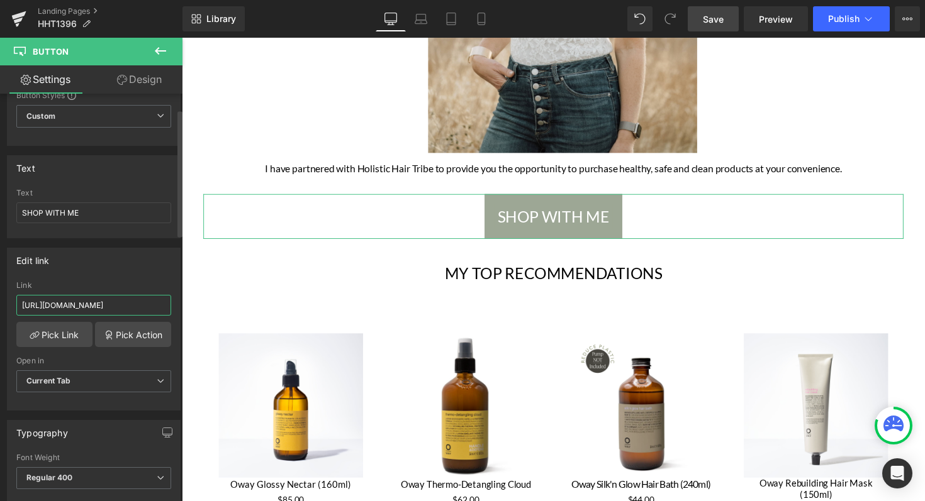
click at [157, 306] on input "[URL][DOMAIN_NAME]" at bounding box center [93, 305] width 155 height 21
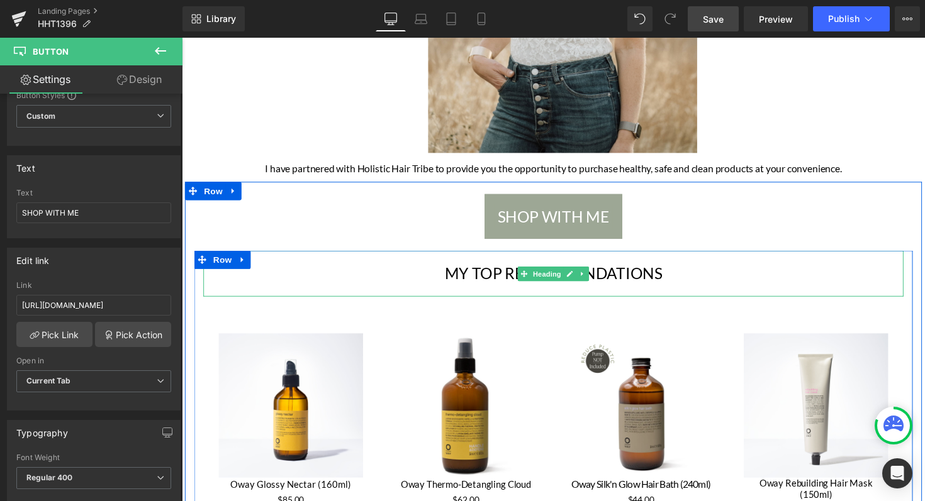
click at [498, 279] on h1 "My Top Recommendations" at bounding box center [562, 279] width 717 height 47
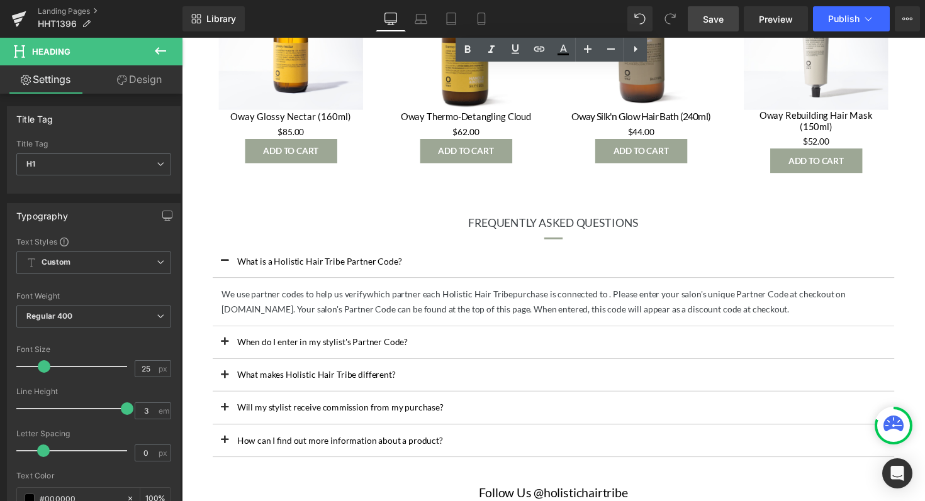
scroll to position [930, 0]
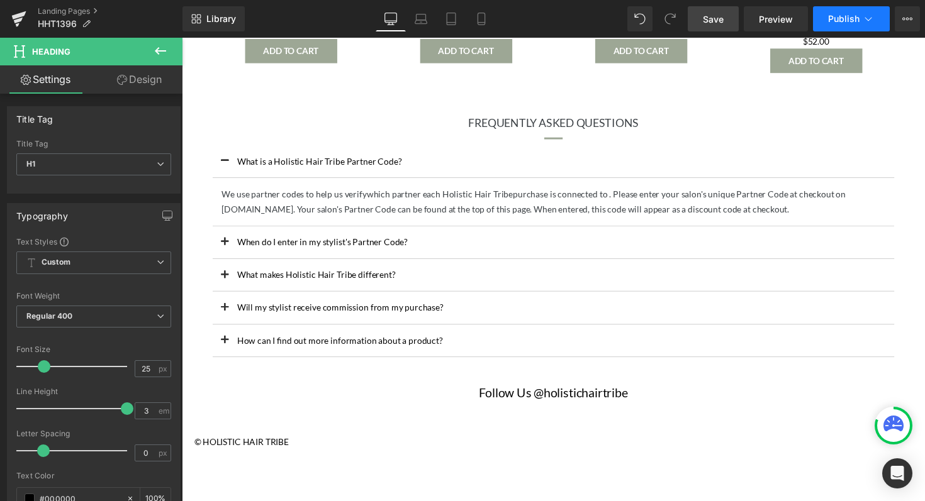
click at [839, 16] on span "Publish" at bounding box center [843, 19] width 31 height 10
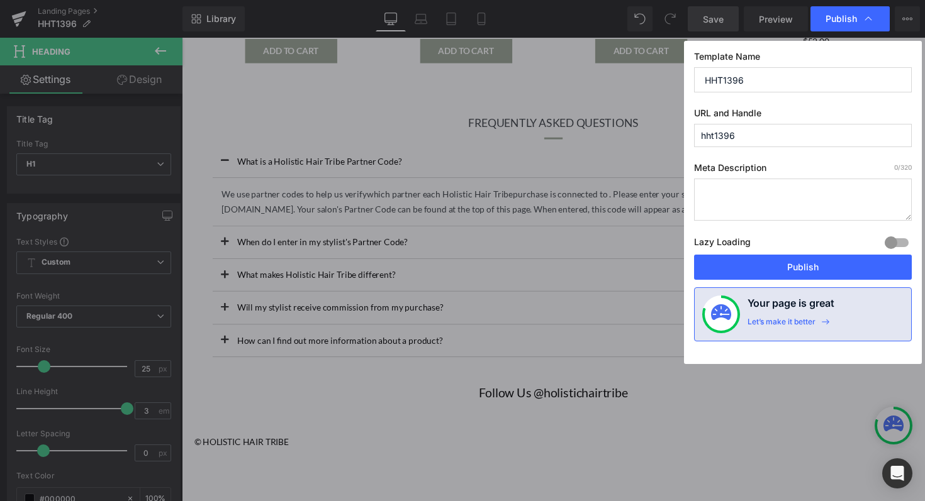
click at [744, 125] on input "hht1396" at bounding box center [803, 135] width 218 height 23
paste input "Jessicamorton"
type input "jessicamorton"
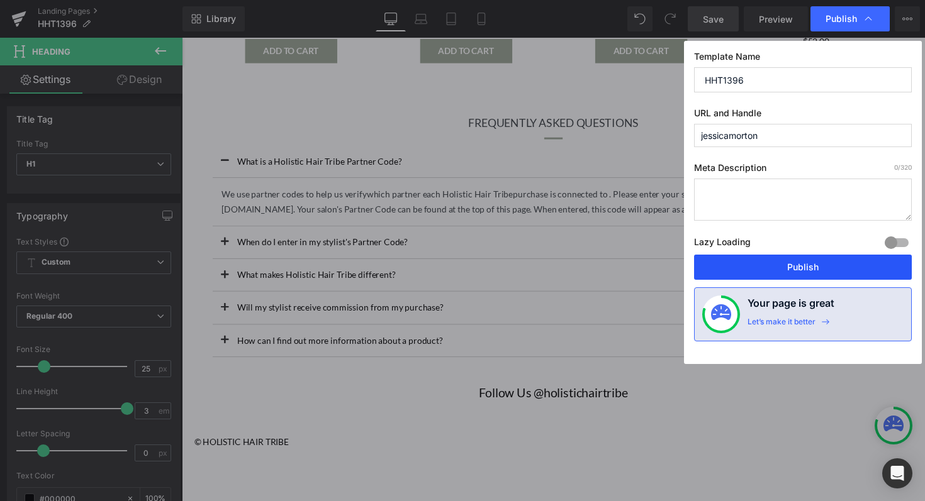
click at [788, 260] on button "Publish" at bounding box center [803, 267] width 218 height 25
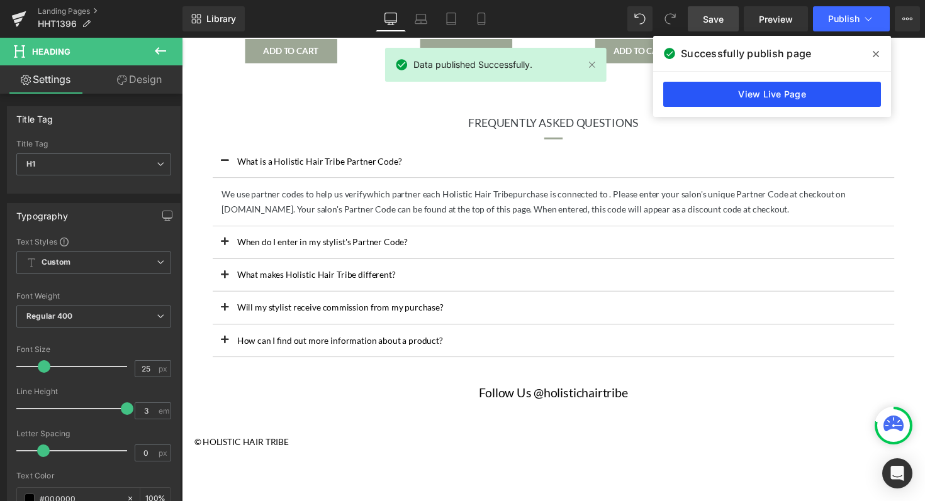
click at [785, 89] on link "View Live Page" at bounding box center [772, 94] width 218 height 25
